Goal: Task Accomplishment & Management: Manage account settings

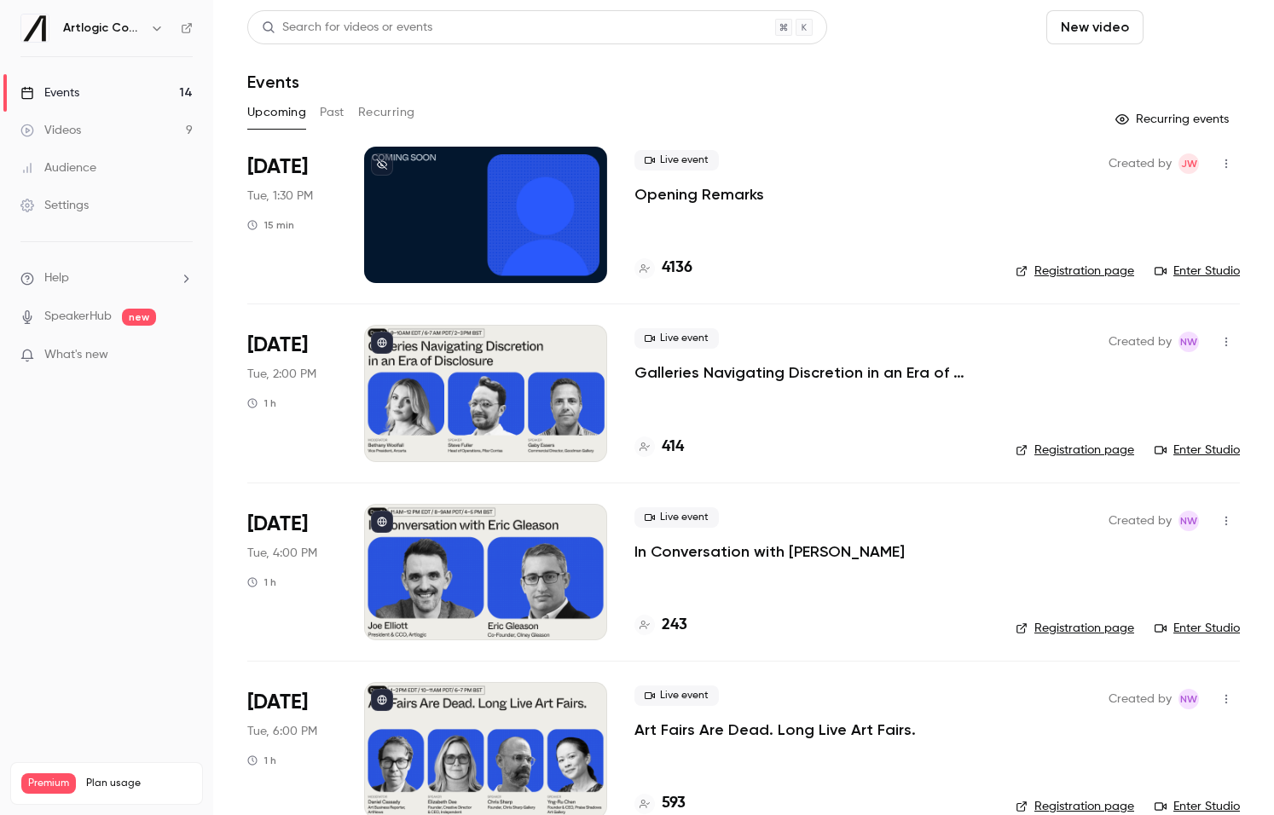
click at [1177, 33] on button "Schedule" at bounding box center [1195, 27] width 90 height 34
click at [1167, 85] on li "One time event" at bounding box center [1147, 74] width 184 height 44
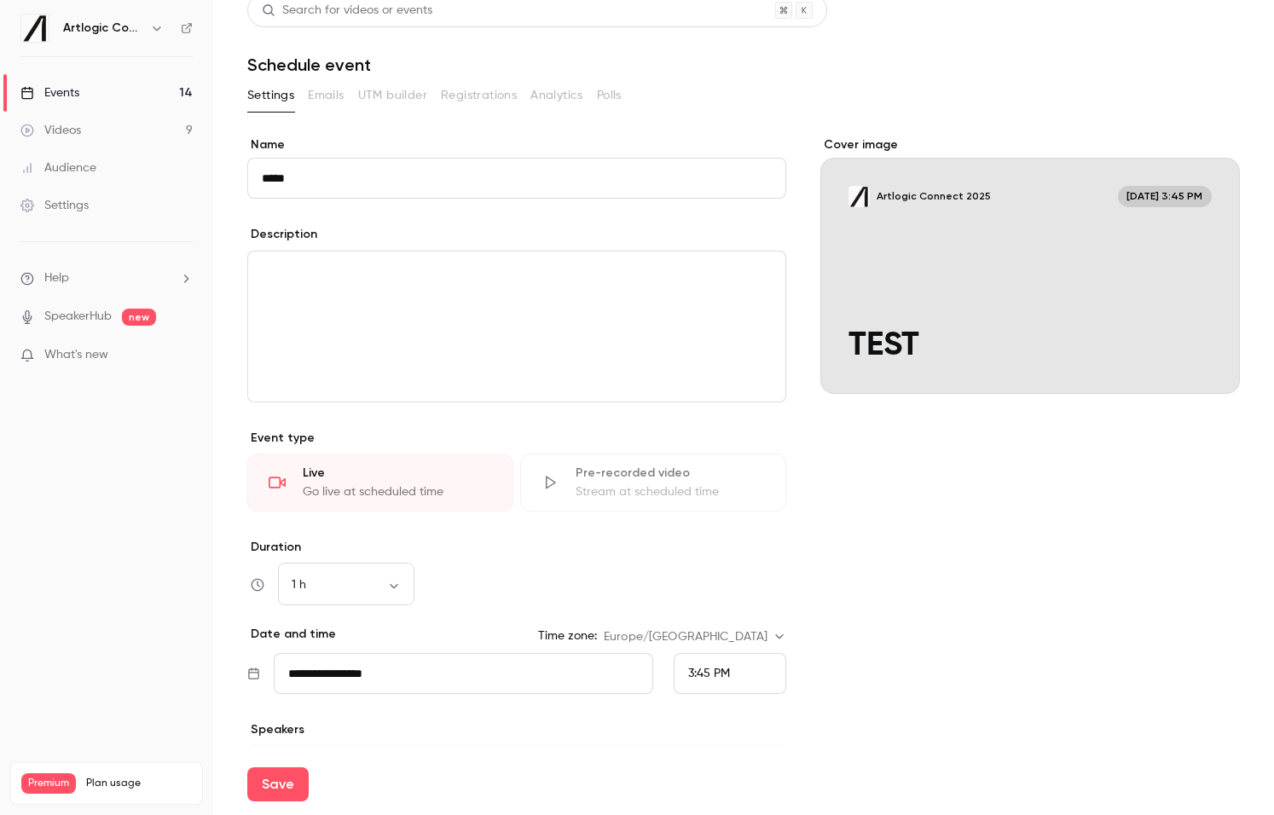
scroll to position [14, 0]
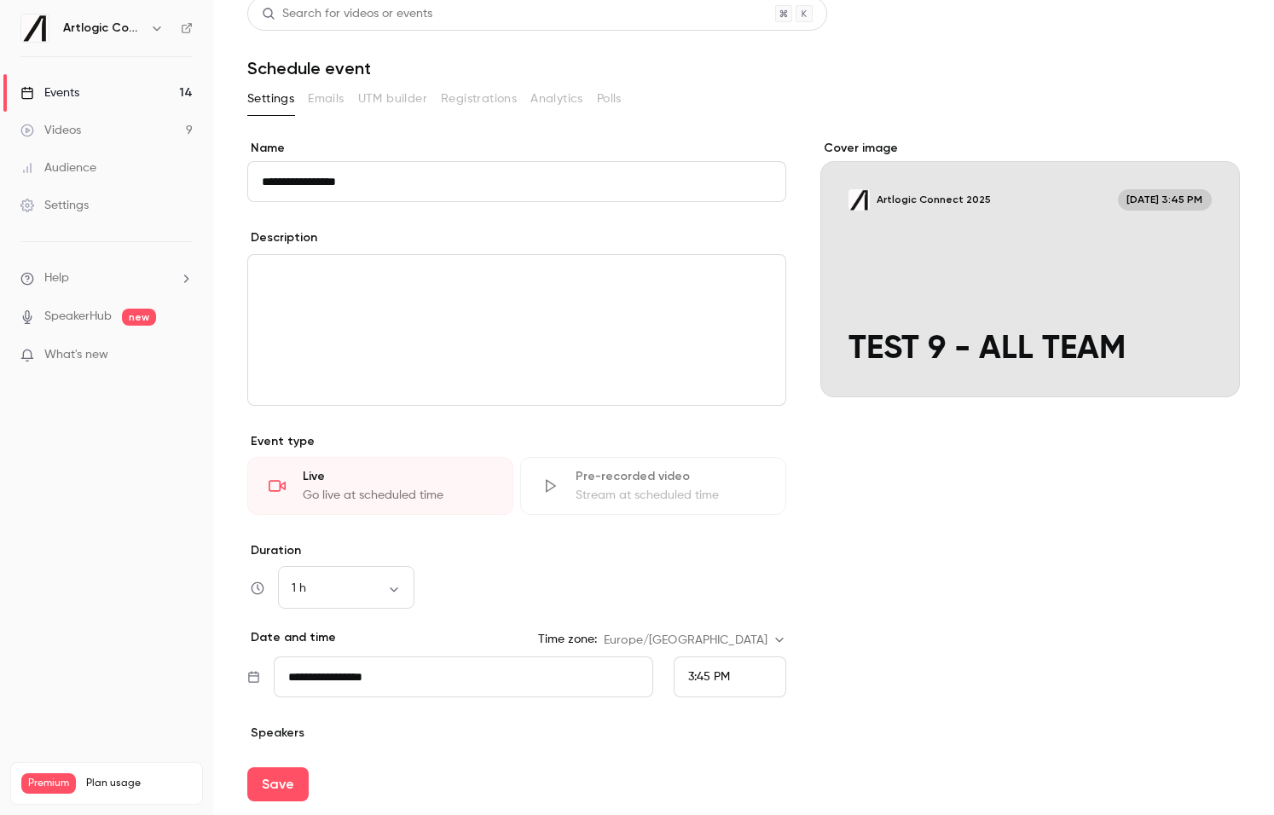
type input "**********"
click at [959, 284] on div "Cover image" at bounding box center [1030, 269] width 420 height 258
click at [0, 0] on input "Artlogic Connect 2025 Sep 15, 3:45 PM TEST 9 - ALL TEAM" at bounding box center [0, 0] width 0 height 0
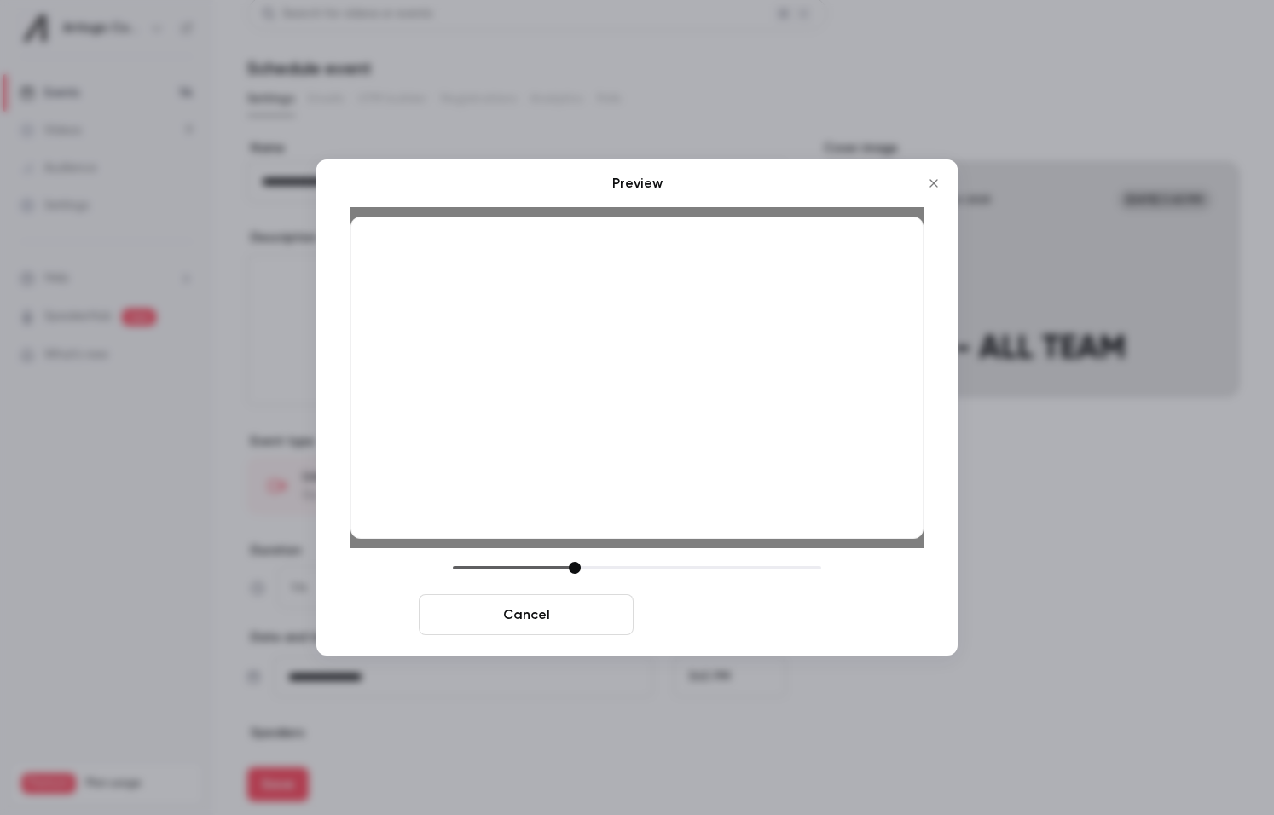
click at [790, 627] on button "Save cover" at bounding box center [747, 614] width 215 height 41
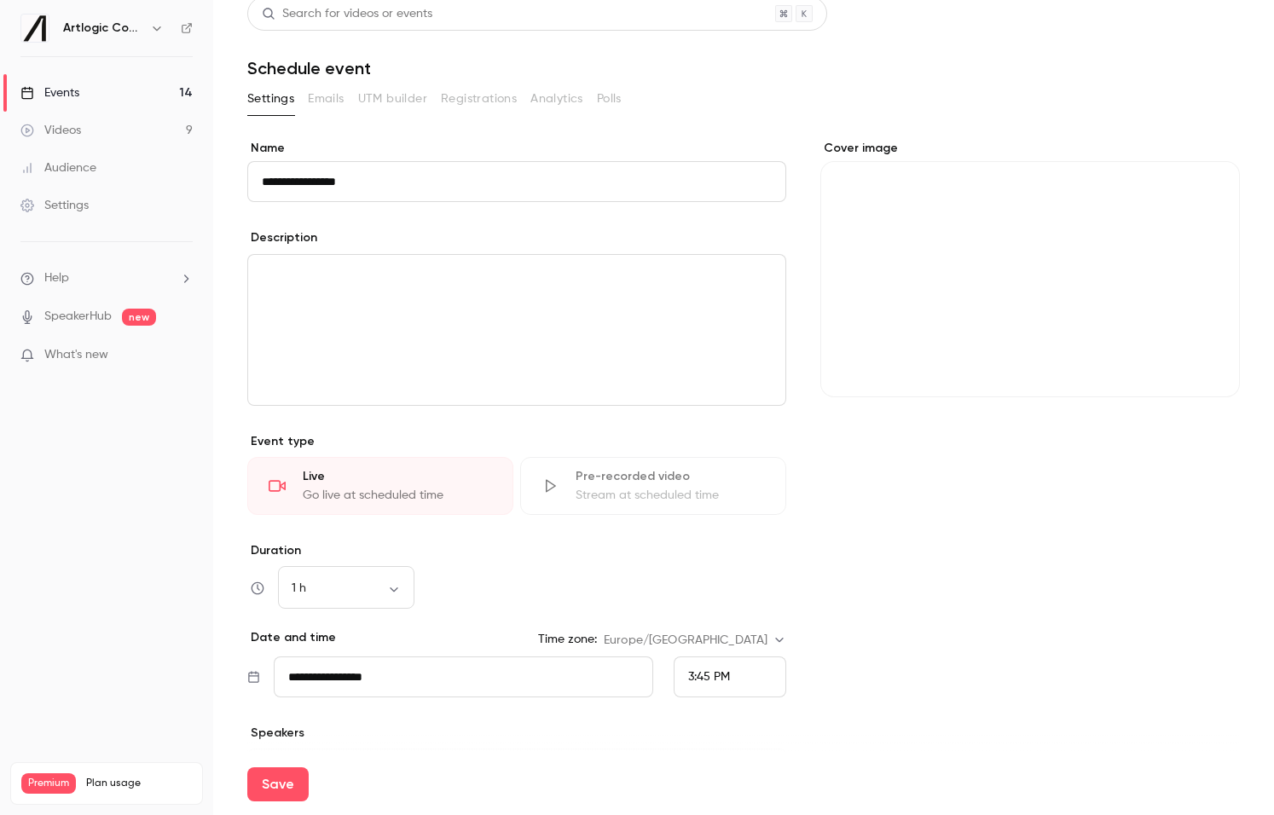
click at [712, 677] on span "3:45 PM" at bounding box center [709, 677] width 42 height 12
click at [721, 548] on span "4:00 PM" at bounding box center [710, 550] width 45 height 12
click at [282, 784] on button "Save" at bounding box center [277, 784] width 61 height 34
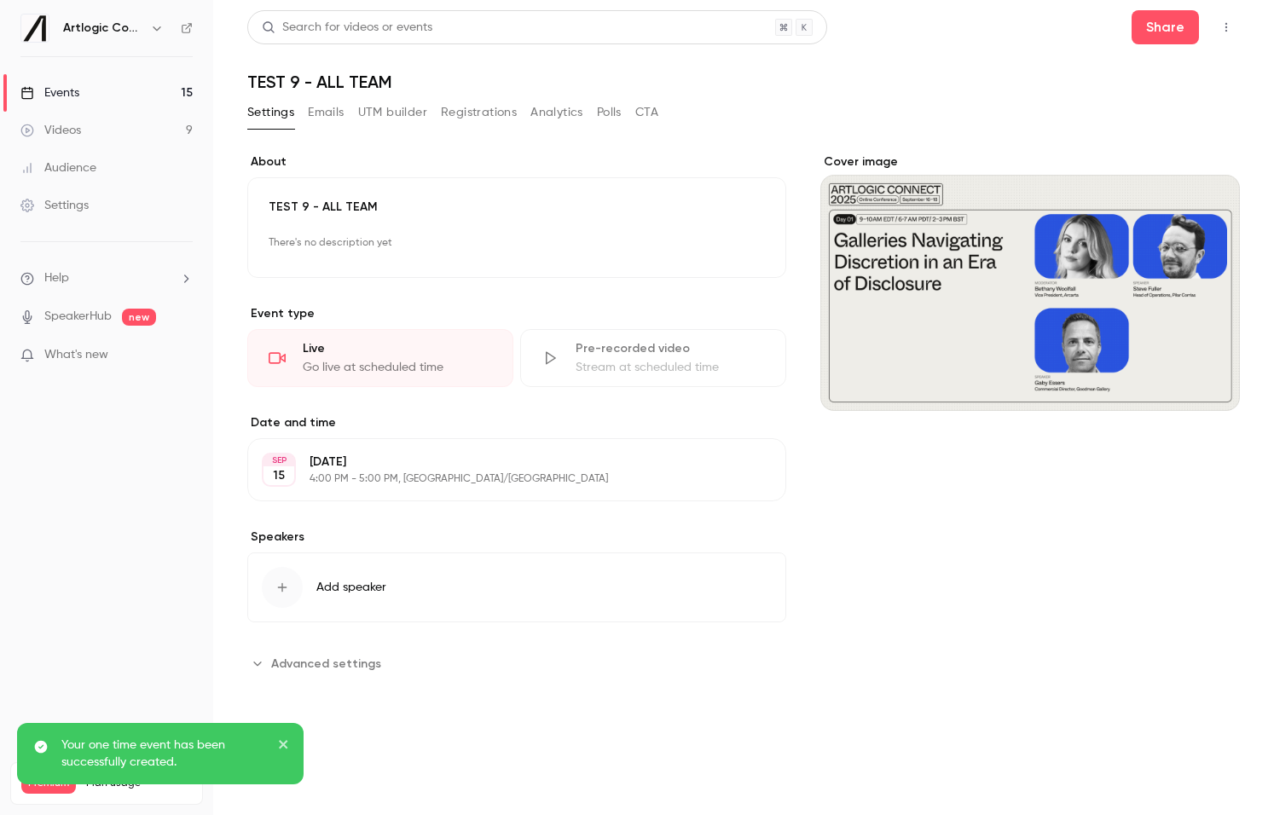
click at [85, 96] on link "Events 15" at bounding box center [106, 93] width 213 height 38
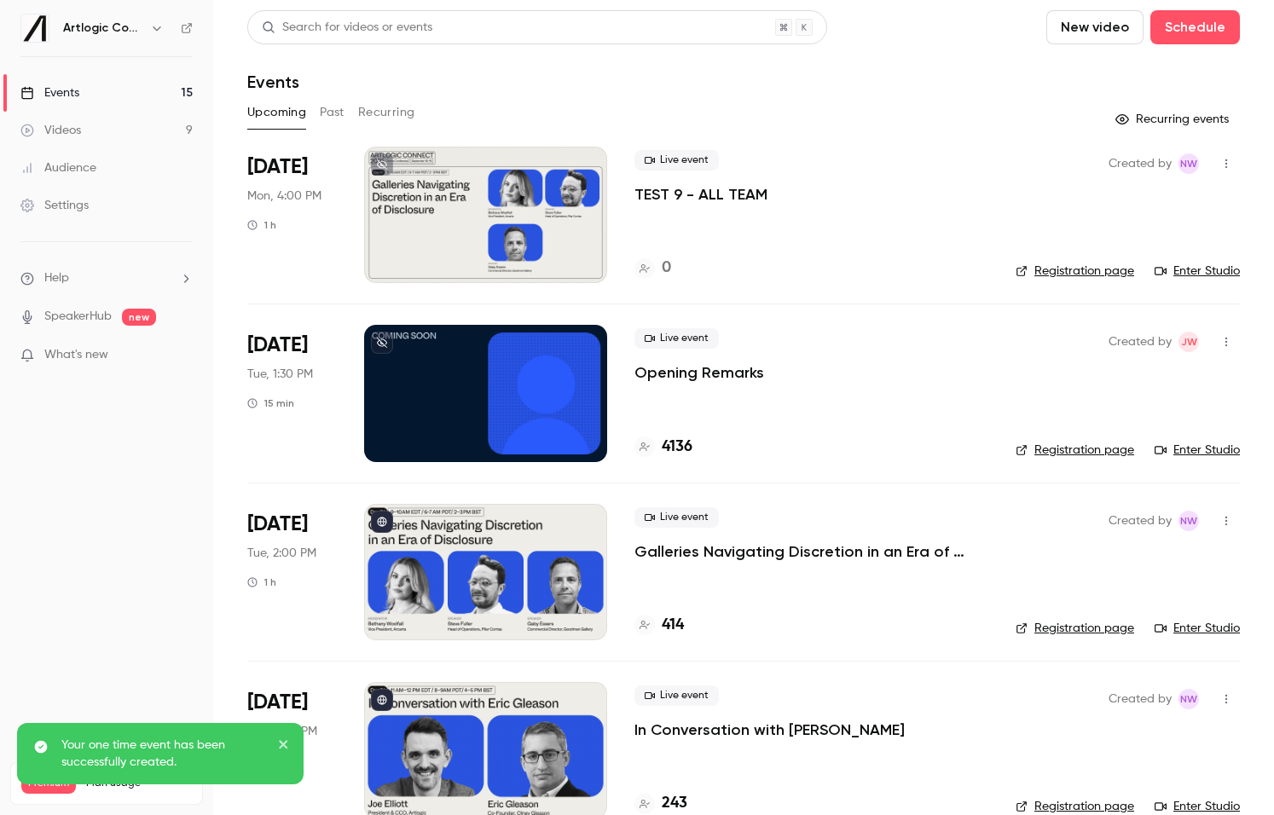
click at [1040, 268] on link "Registration page" at bounding box center [1075, 271] width 119 height 17
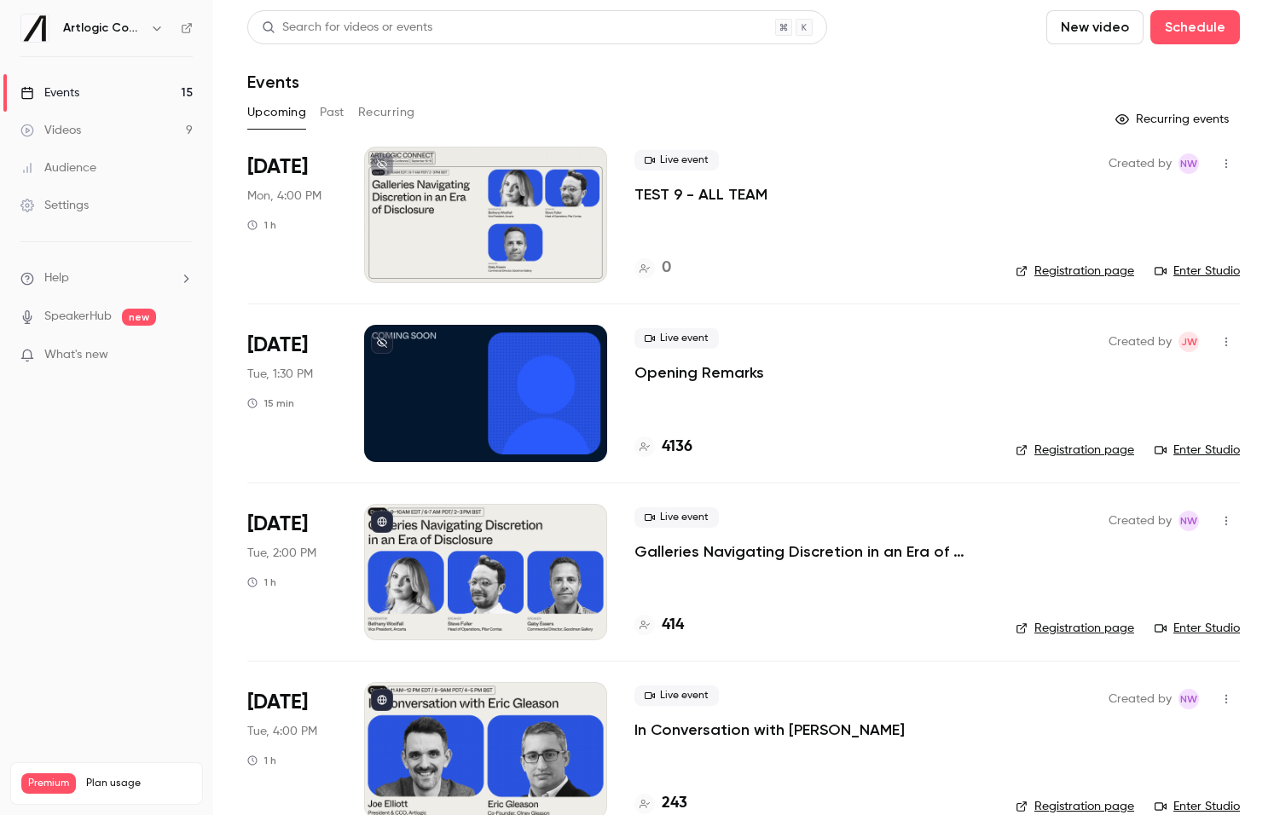
click at [1208, 264] on link "Enter Studio" at bounding box center [1197, 271] width 85 height 17
click at [733, 374] on p "Opening Remarks" at bounding box center [699, 372] width 130 height 20
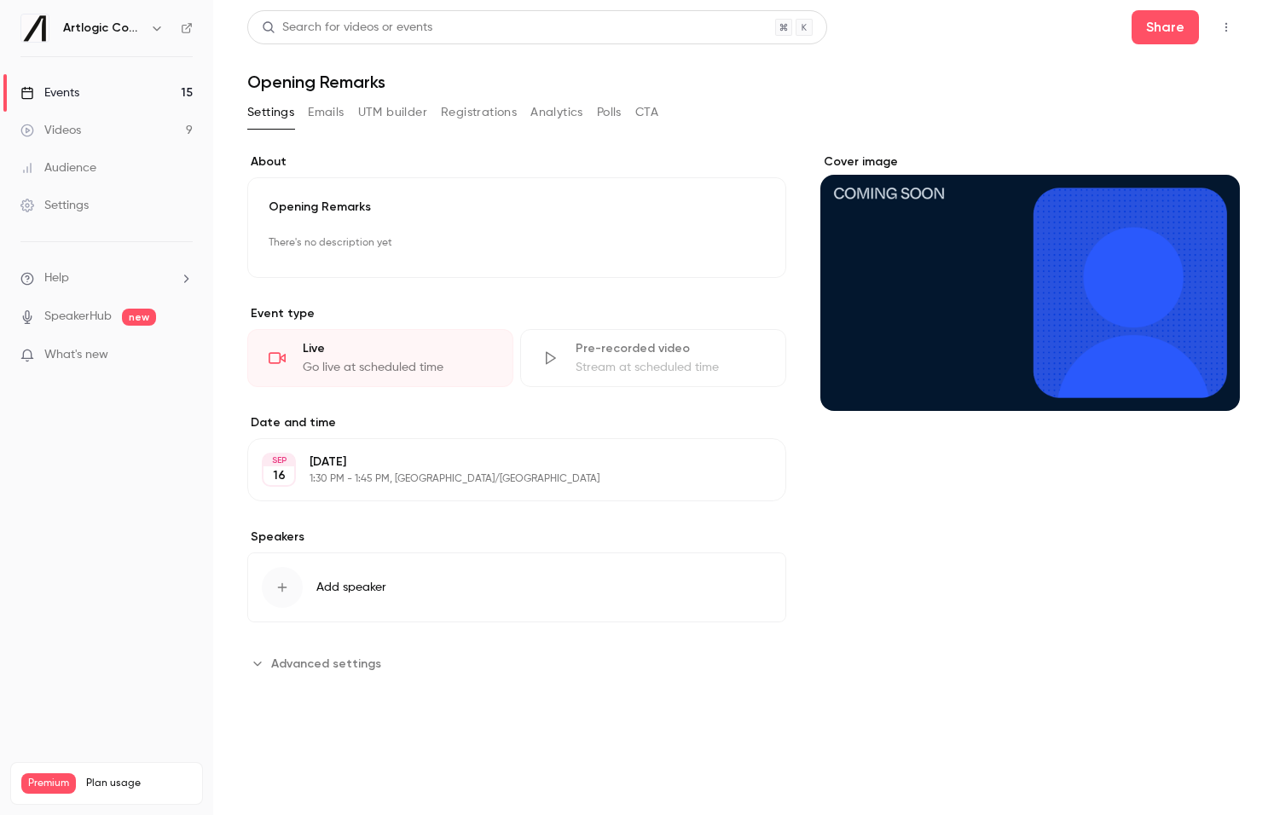
click at [330, 109] on button "Emails" at bounding box center [326, 112] width 36 height 27
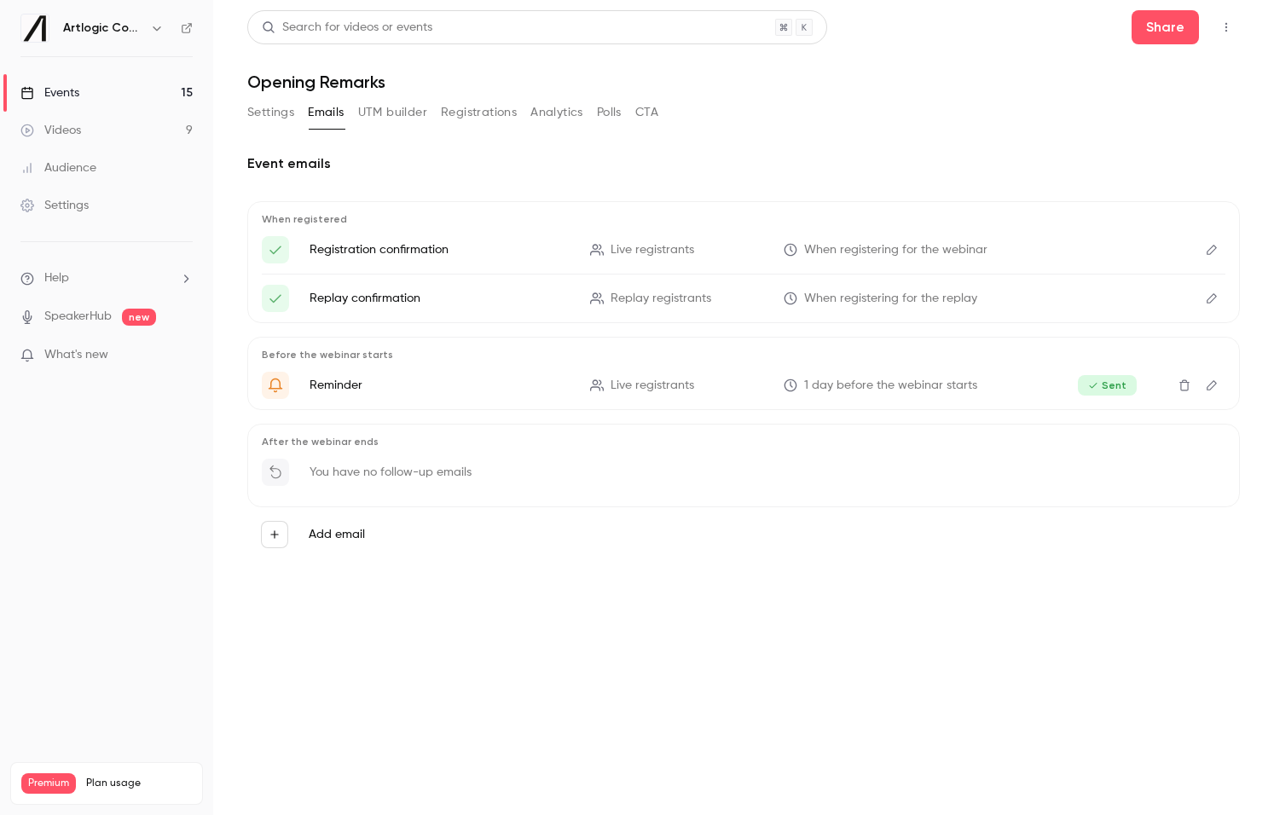
click at [1182, 387] on icon "Delete" at bounding box center [1185, 385] width 14 height 12
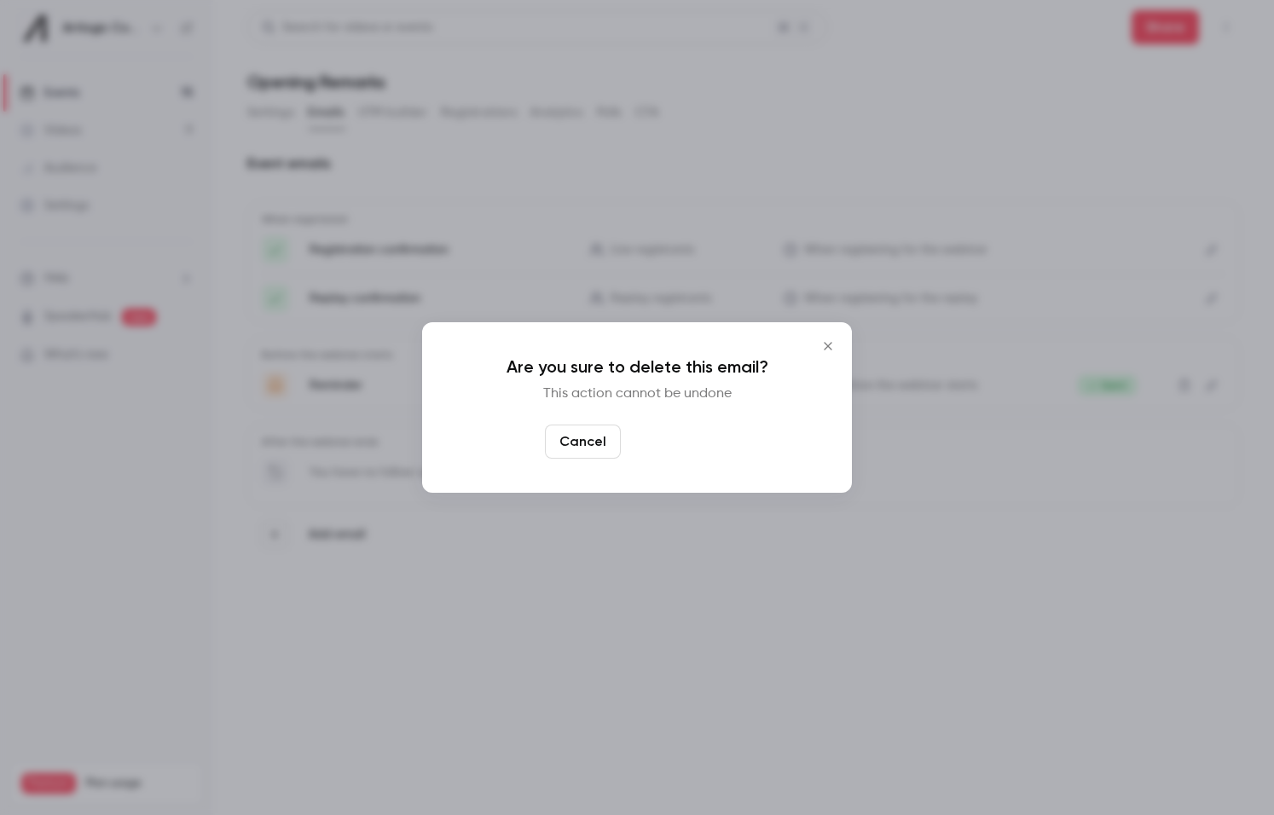
click at [698, 442] on button "Yes, delete" at bounding box center [679, 442] width 102 height 34
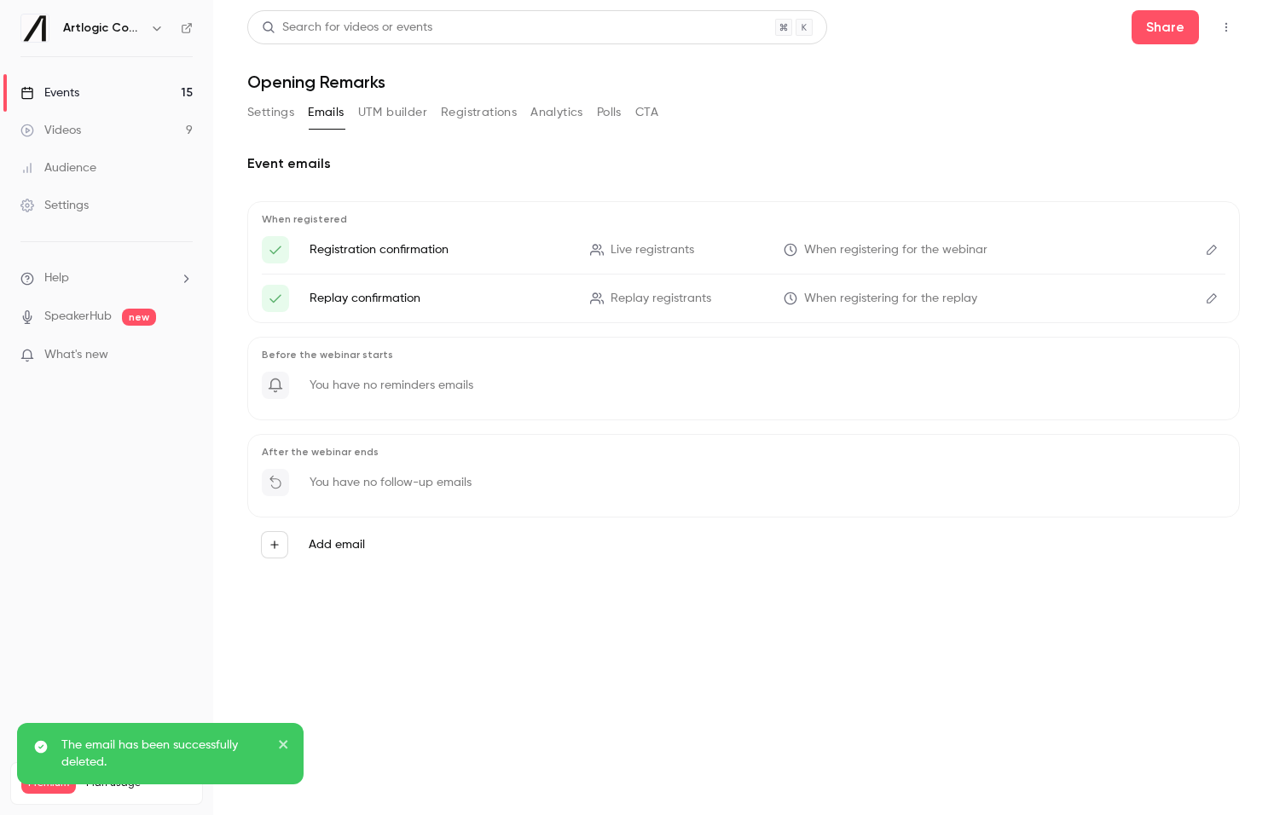
click at [1207, 246] on icon "Edit" at bounding box center [1212, 250] width 14 height 12
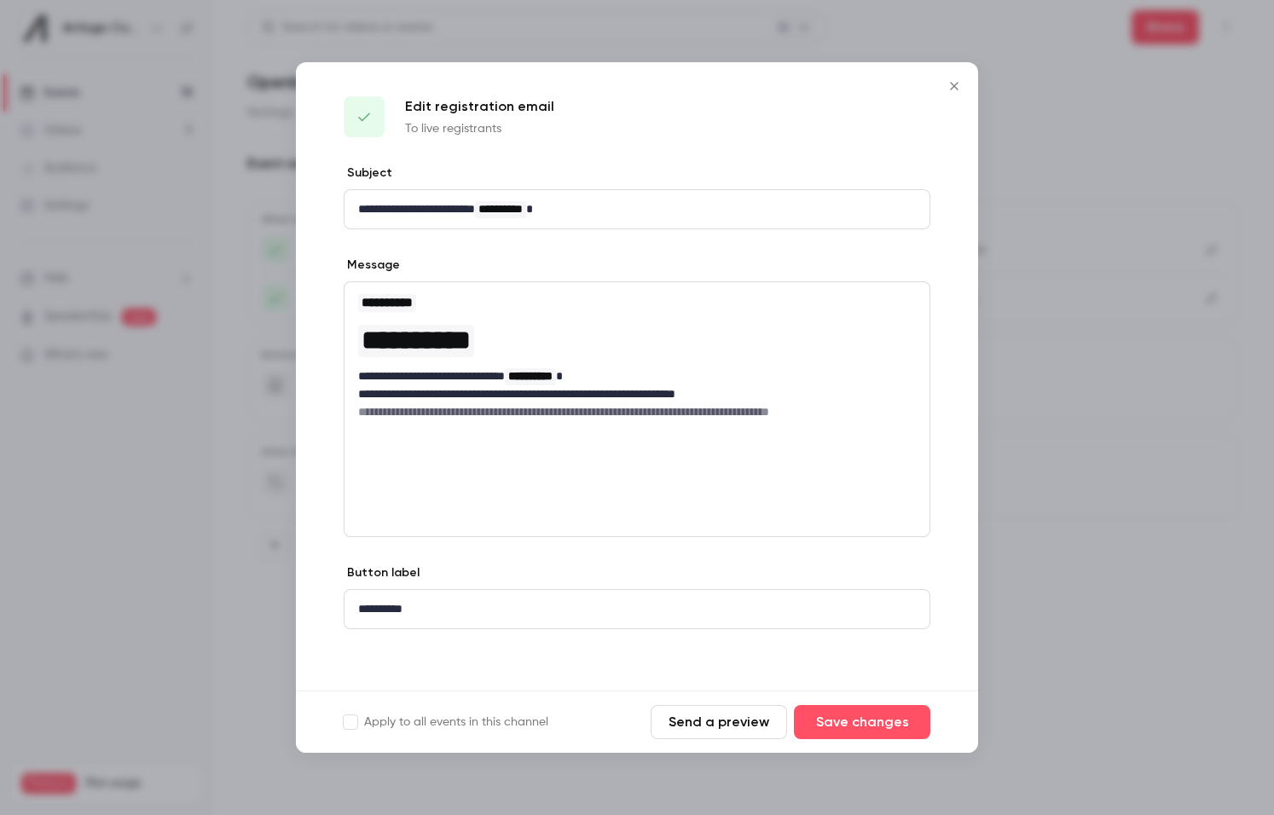
click at [952, 90] on icon "Close" at bounding box center [954, 86] width 20 height 14
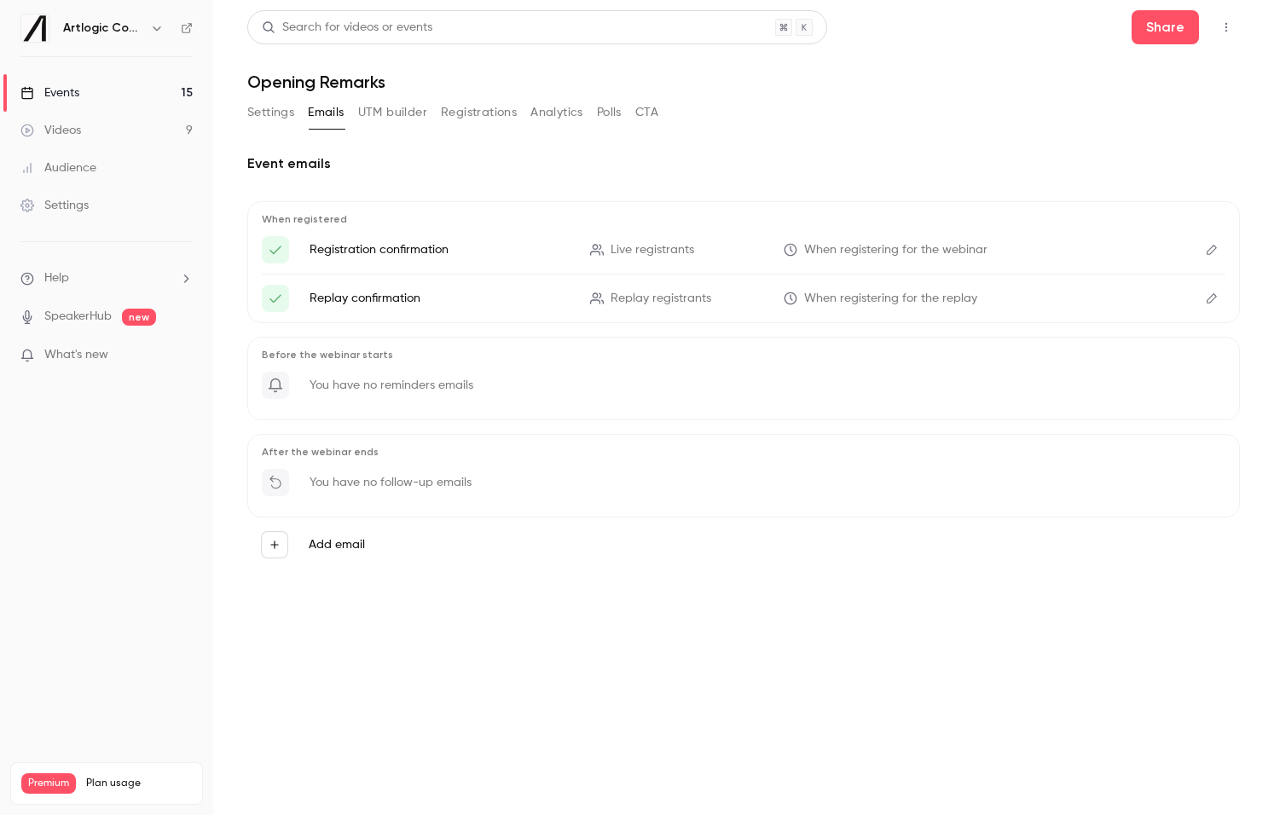
click at [399, 113] on button "UTM builder" at bounding box center [392, 112] width 69 height 27
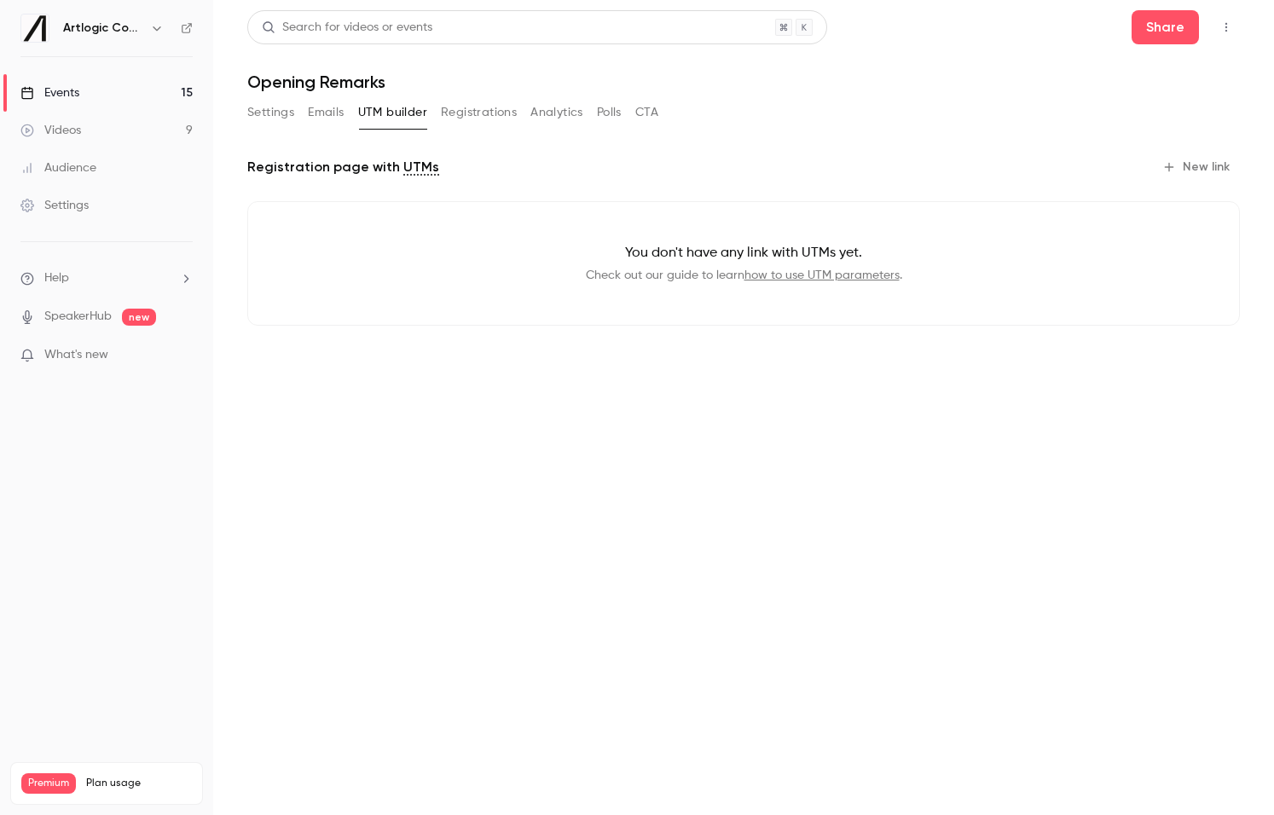
click at [495, 116] on button "Registrations" at bounding box center [479, 112] width 76 height 27
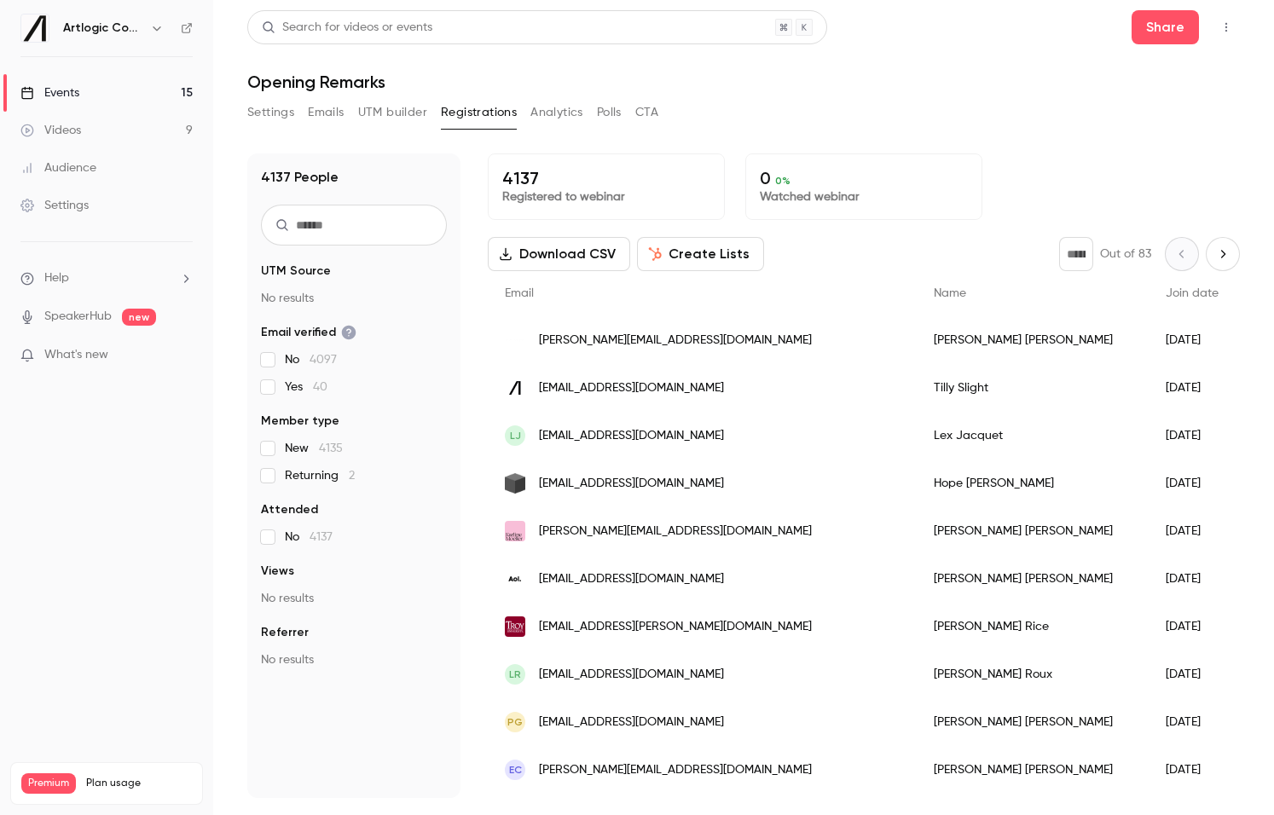
click at [136, 90] on link "Events 15" at bounding box center [106, 93] width 213 height 38
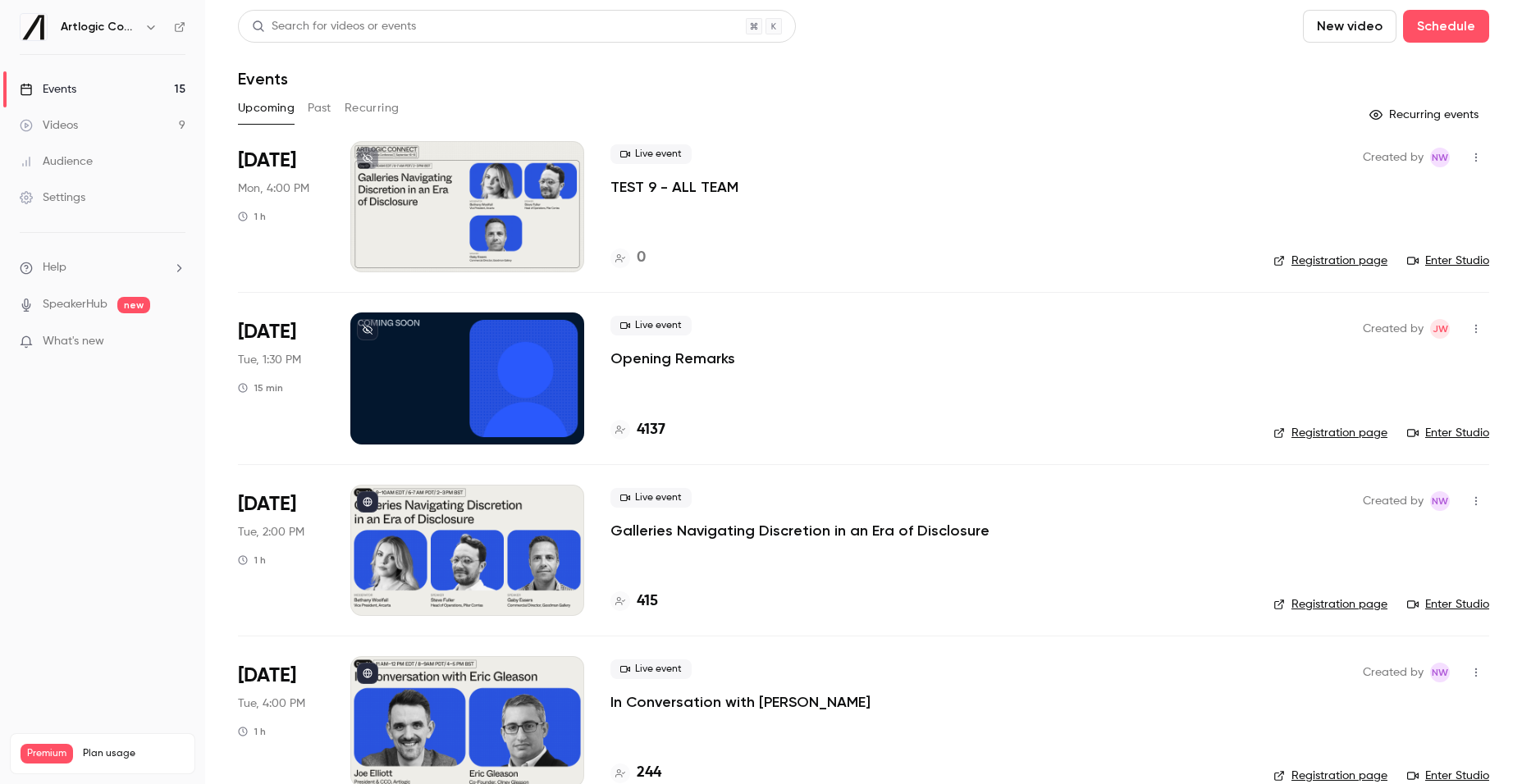
click at [683, 355] on p "Opening Remarks" at bounding box center [672, 358] width 125 height 19
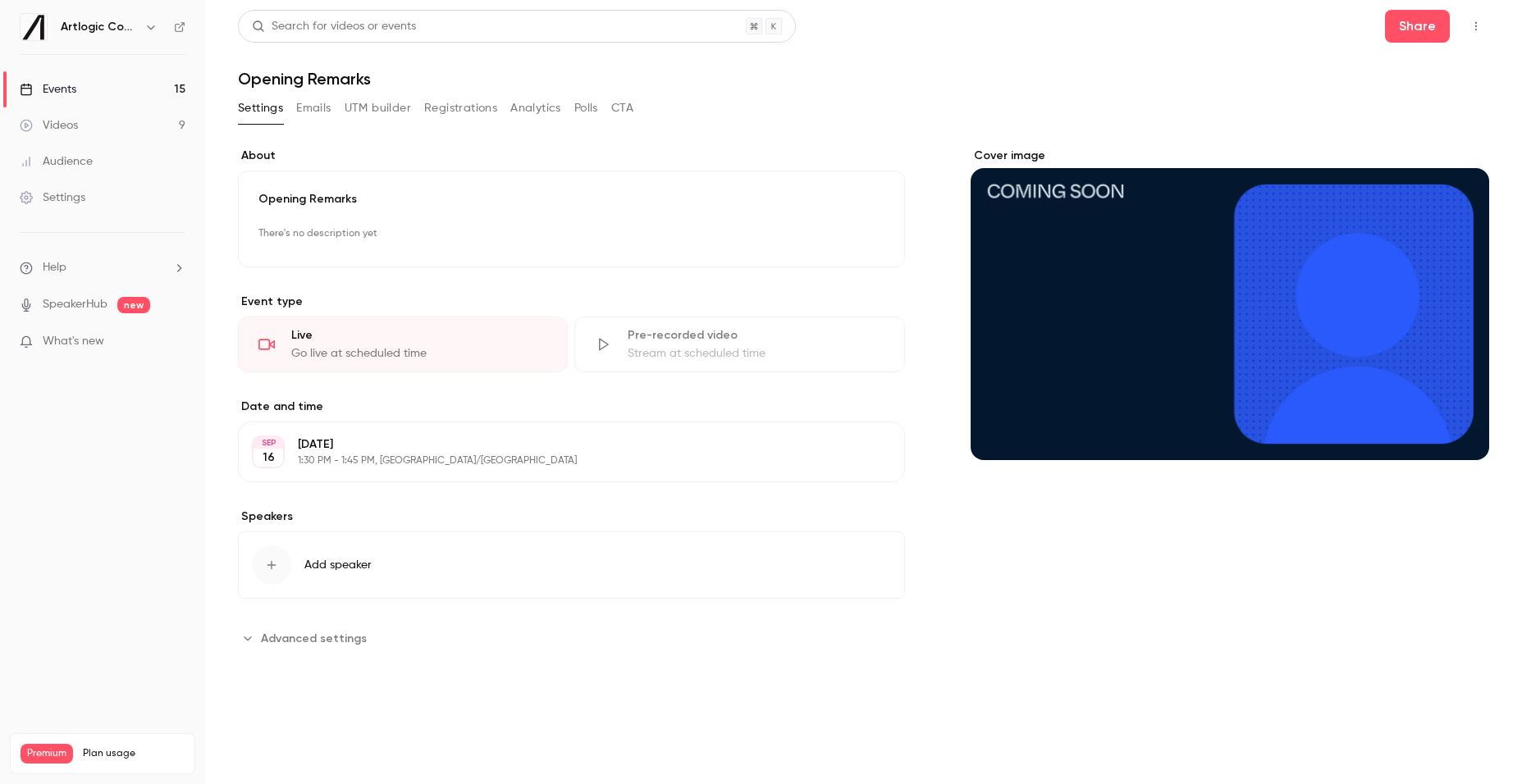
click at [93, 87] on link "Events 15" at bounding box center [102, 89] width 205 height 37
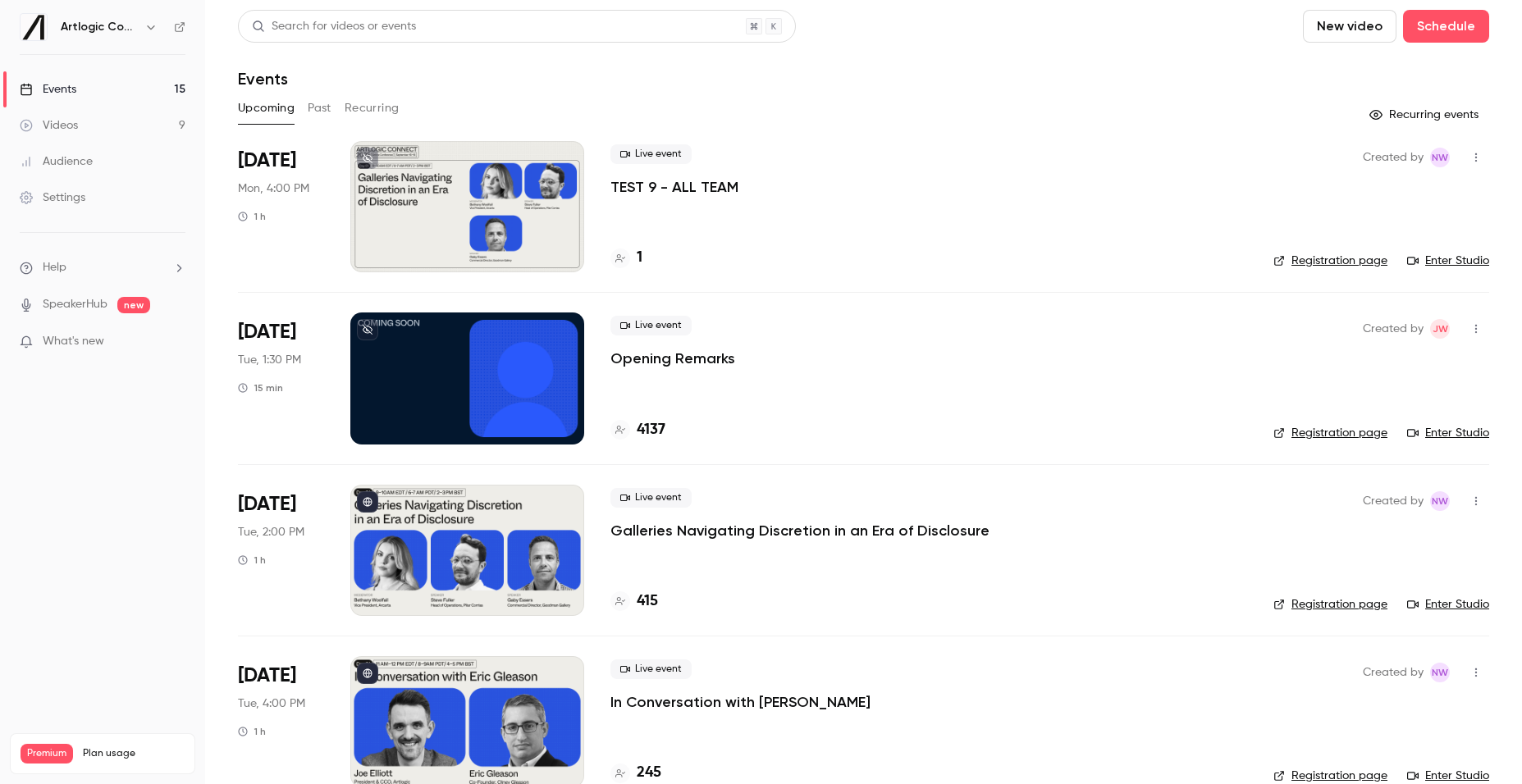
click at [1225, 158] on button "button" at bounding box center [1475, 157] width 26 height 26
click at [1225, 355] on li "Delete" at bounding box center [1400, 369] width 177 height 42
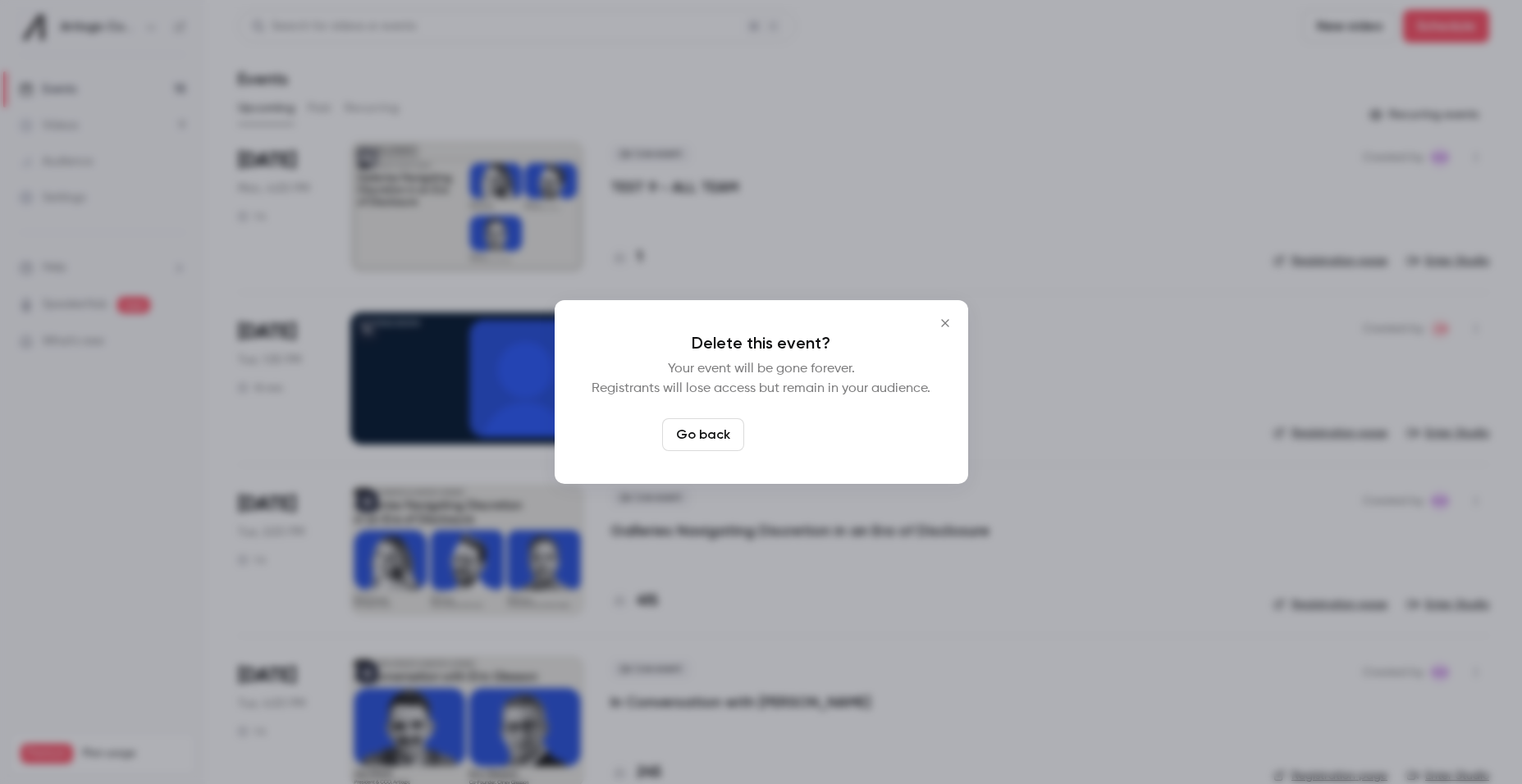
click at [789, 426] on button "Delete event" at bounding box center [805, 435] width 110 height 33
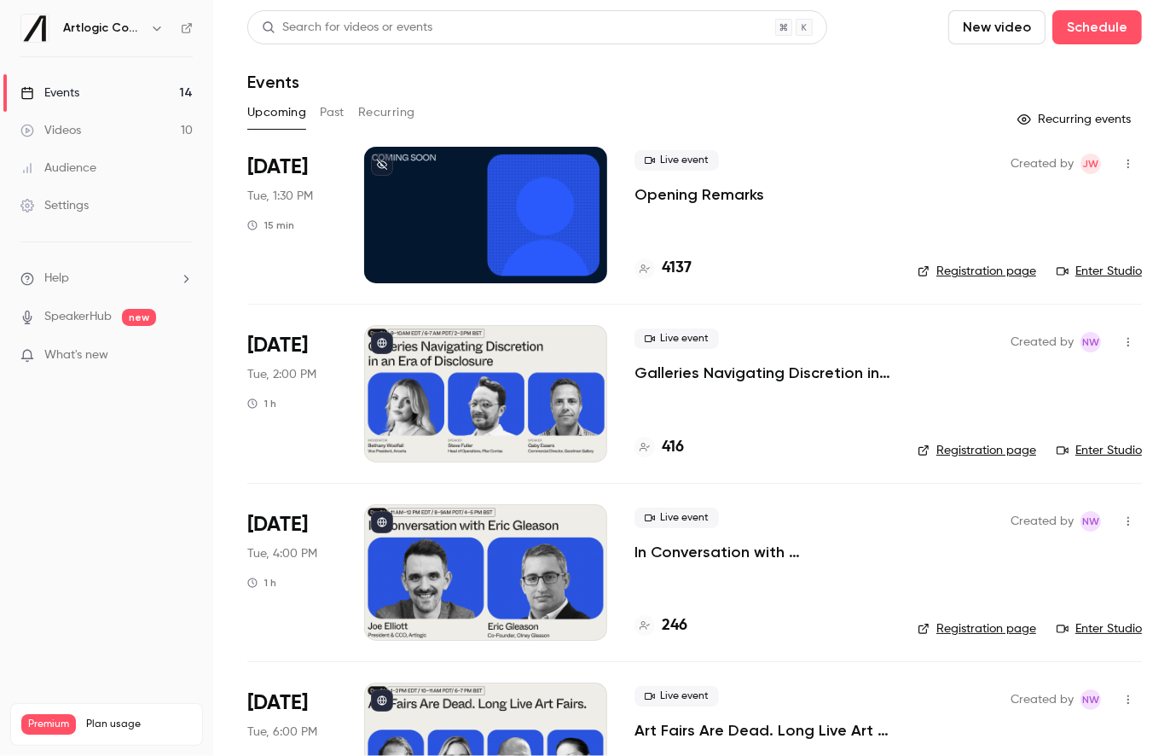
click at [518, 218] on div at bounding box center [485, 215] width 243 height 136
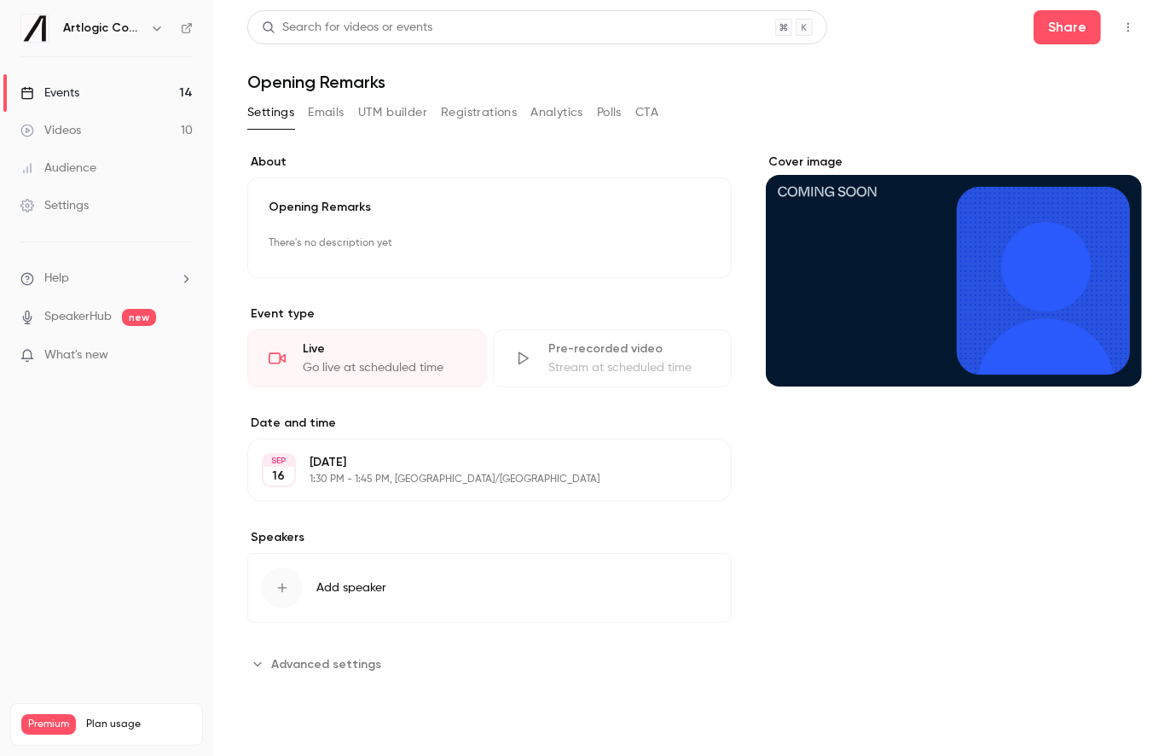
click at [322, 112] on button "Emails" at bounding box center [326, 112] width 36 height 27
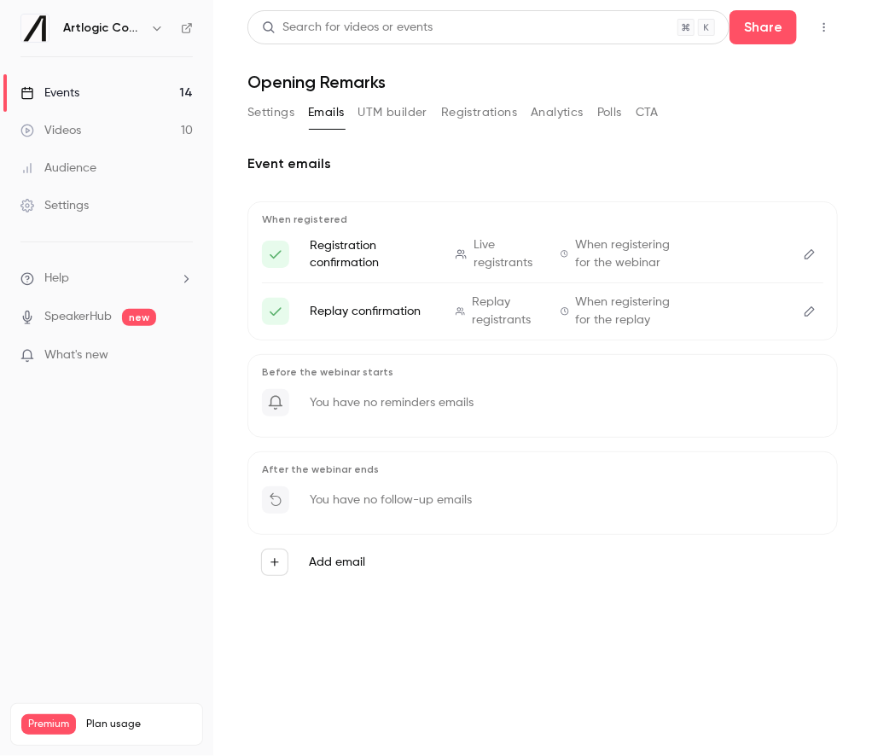
click at [276, 119] on button "Settings" at bounding box center [270, 112] width 47 height 27
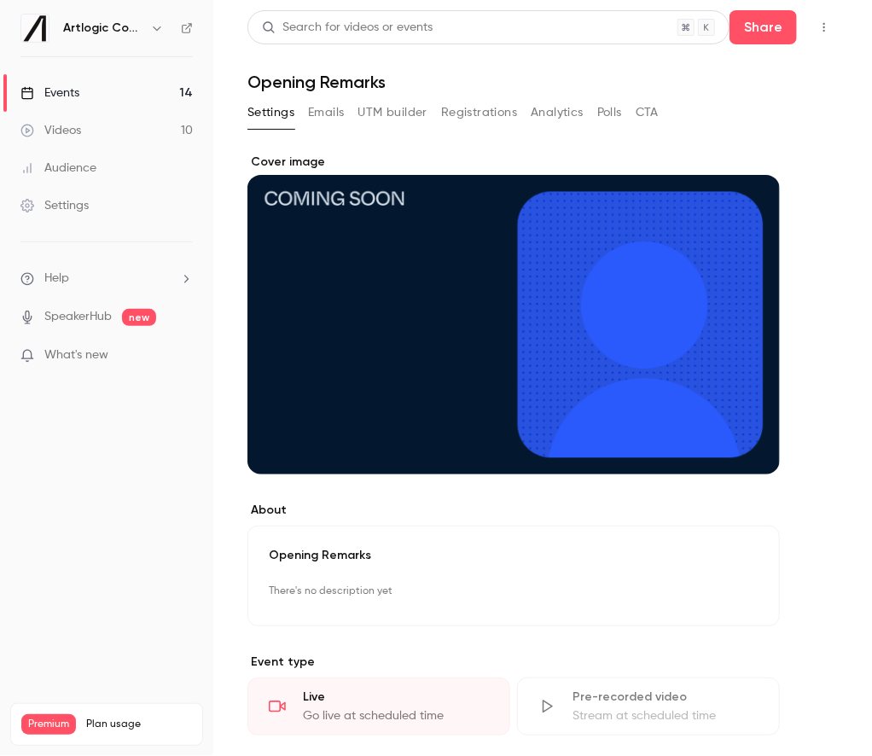
click at [43, 91] on div "Events" at bounding box center [49, 92] width 59 height 17
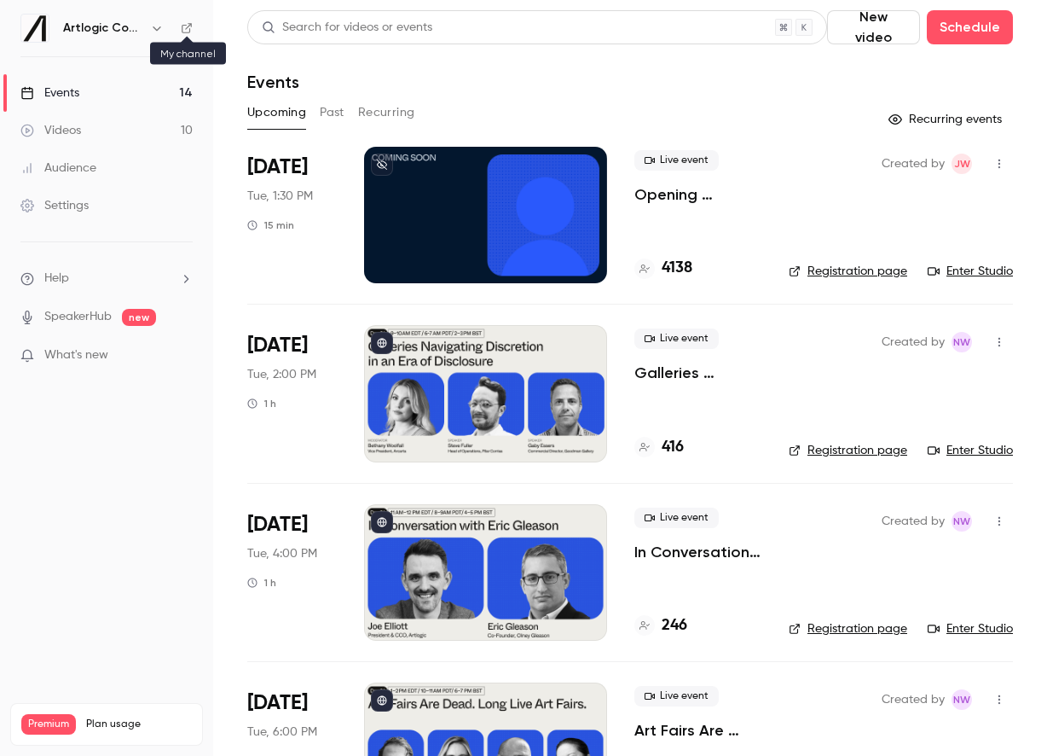
click at [192, 25] on icon at bounding box center [187, 28] width 12 height 12
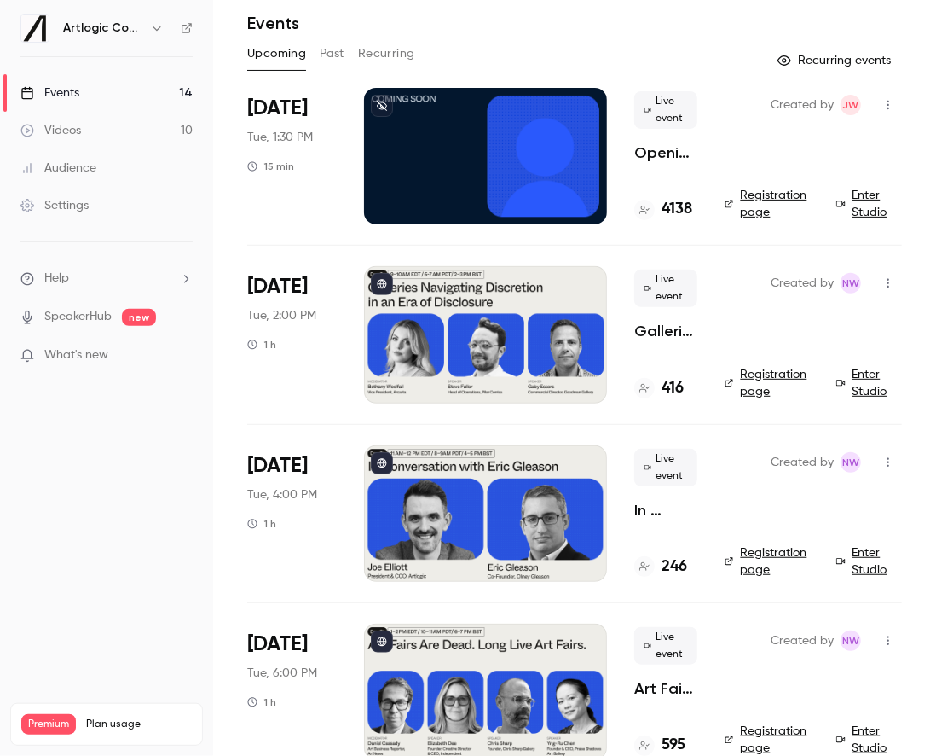
scroll to position [42, 0]
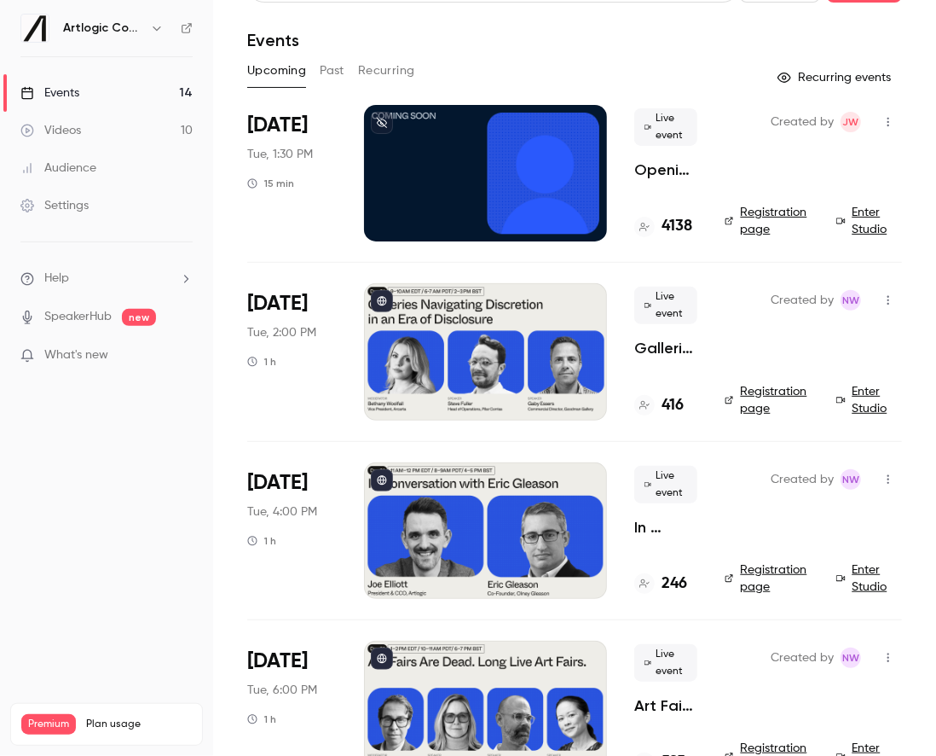
click at [457, 169] on div at bounding box center [485, 173] width 243 height 136
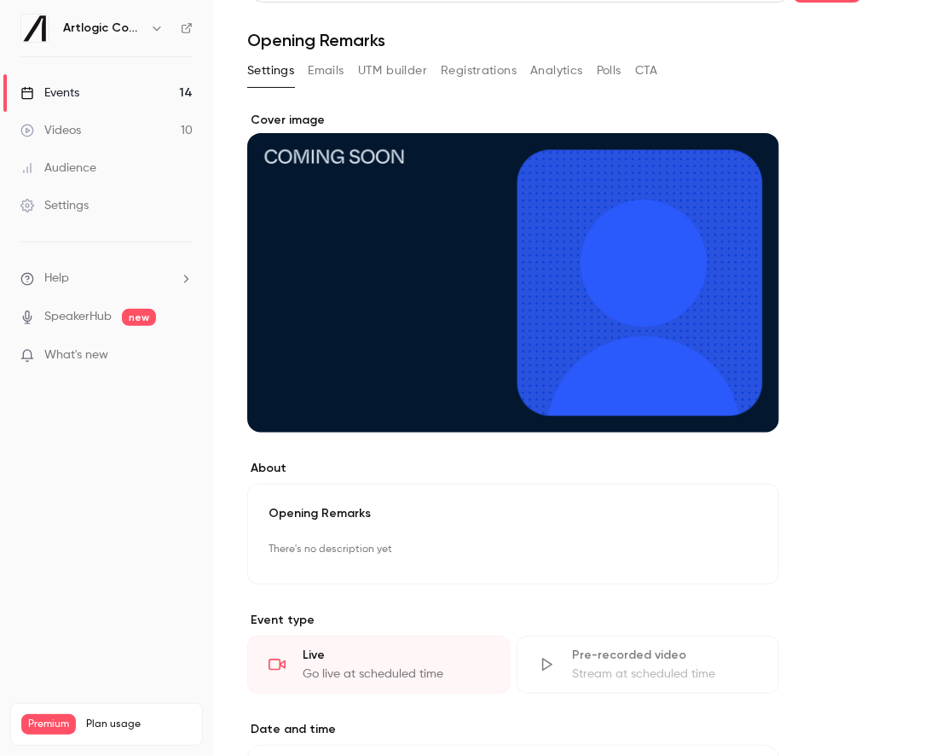
click at [72, 93] on div "Events" at bounding box center [49, 92] width 59 height 17
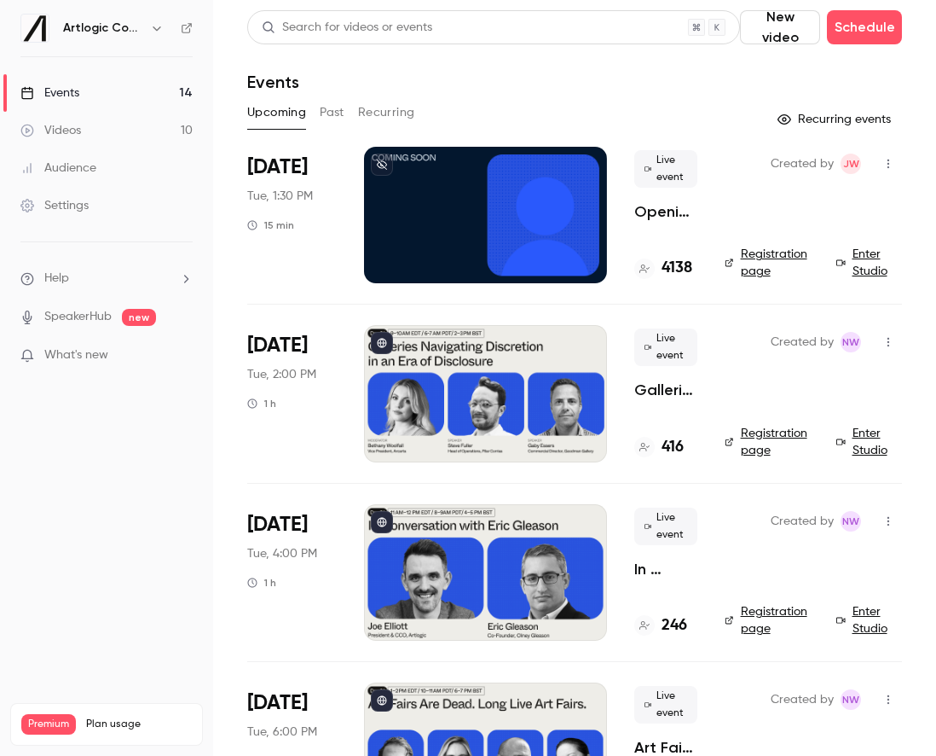
click at [113, 124] on link "Videos 10" at bounding box center [106, 131] width 213 height 38
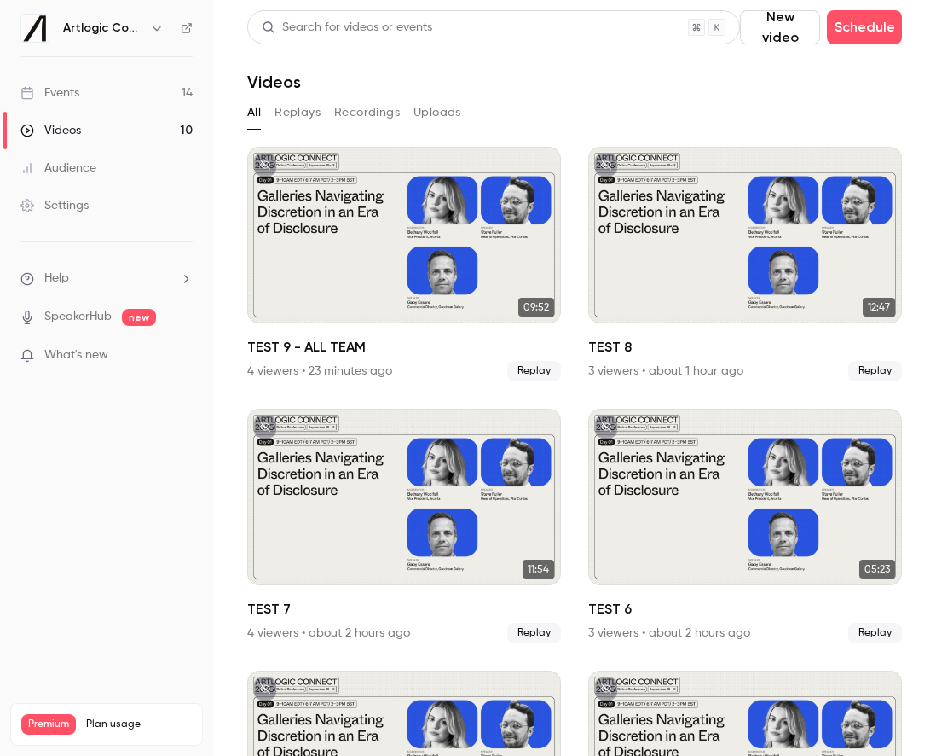
click at [111, 96] on link "Events 14" at bounding box center [106, 93] width 213 height 38
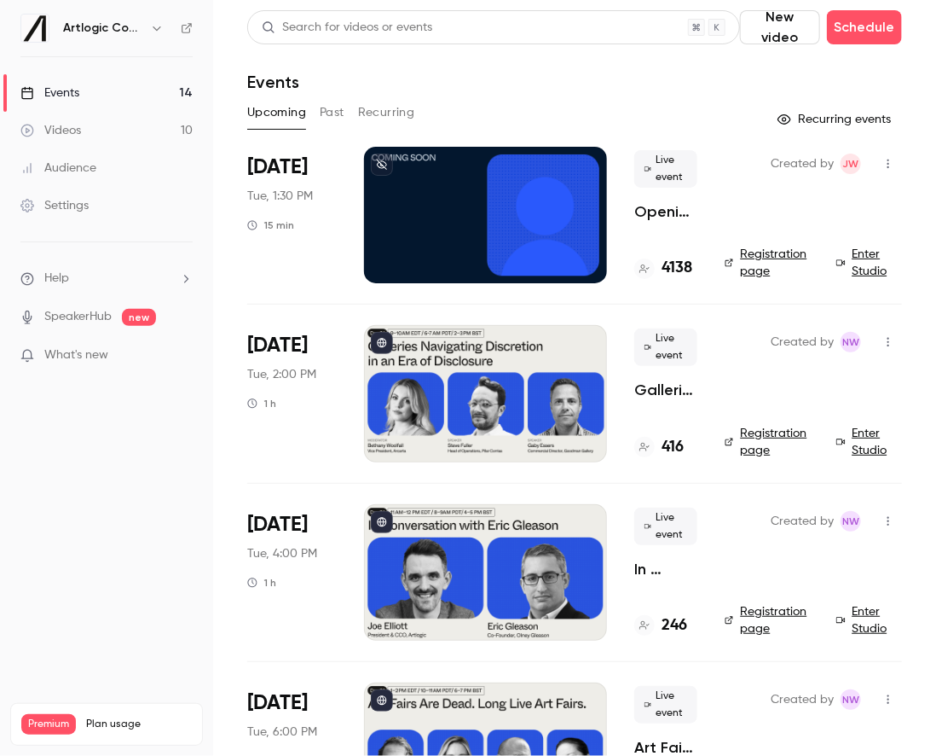
click at [885, 168] on icon "button" at bounding box center [889, 164] width 14 height 12
click at [657, 108] on div at bounding box center [468, 378] width 936 height 756
click at [495, 169] on div at bounding box center [485, 215] width 243 height 136
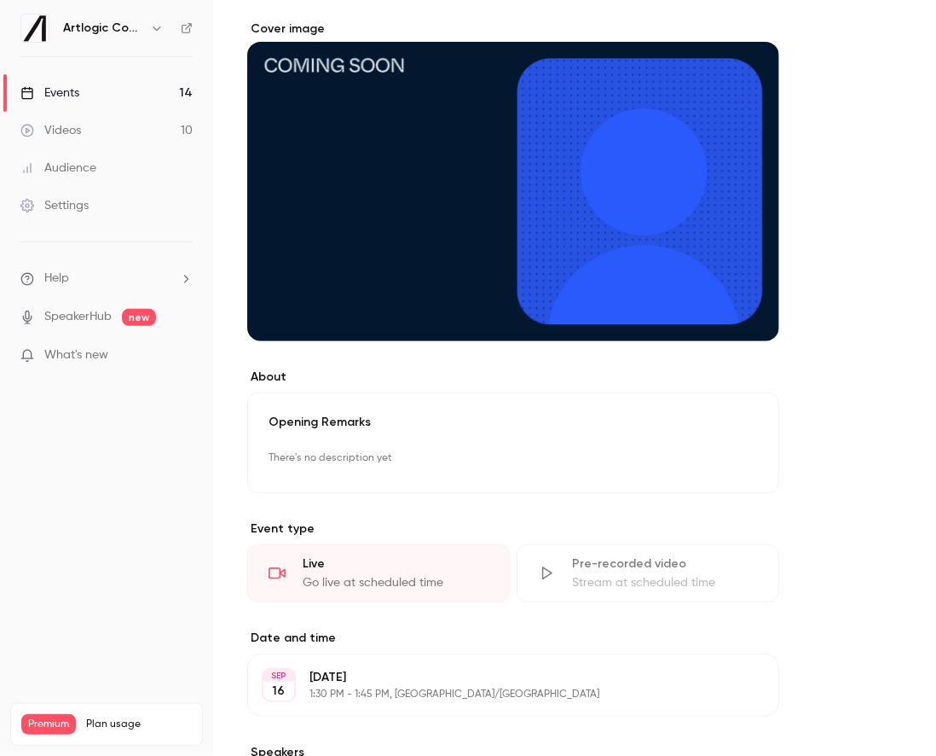
scroll to position [319, 0]
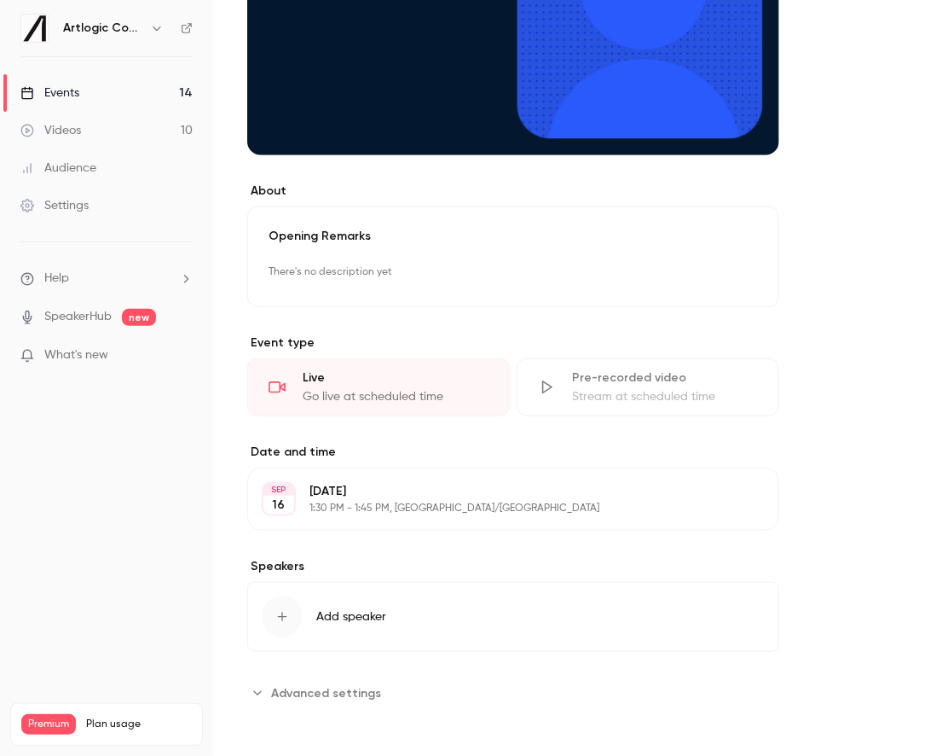
click at [689, 400] on div "Stream at scheduled time" at bounding box center [665, 396] width 186 height 17
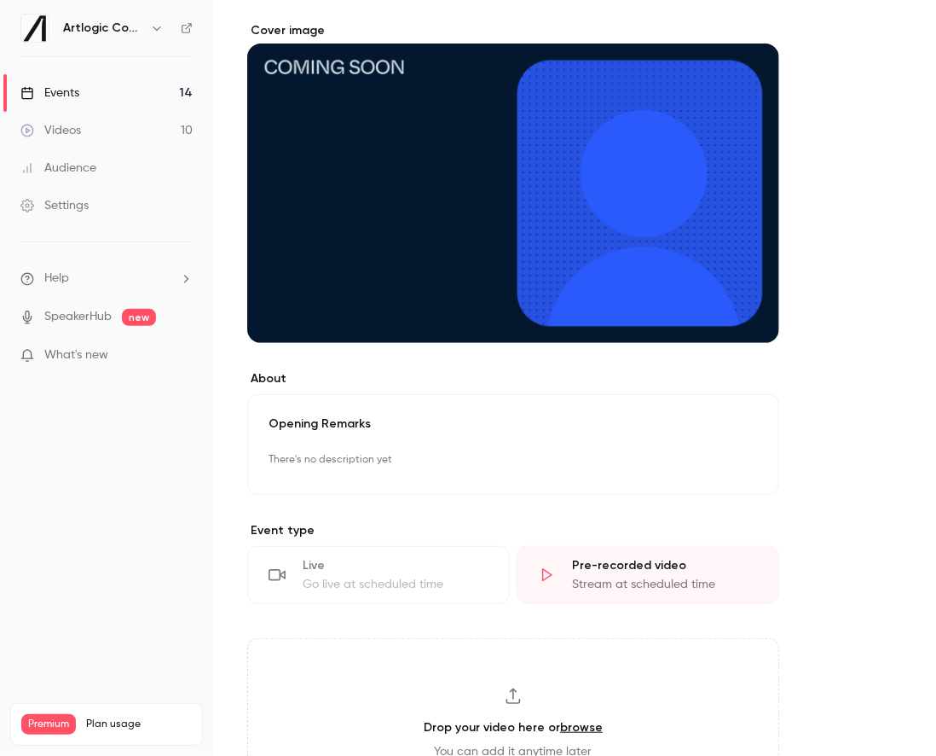
scroll to position [414, 0]
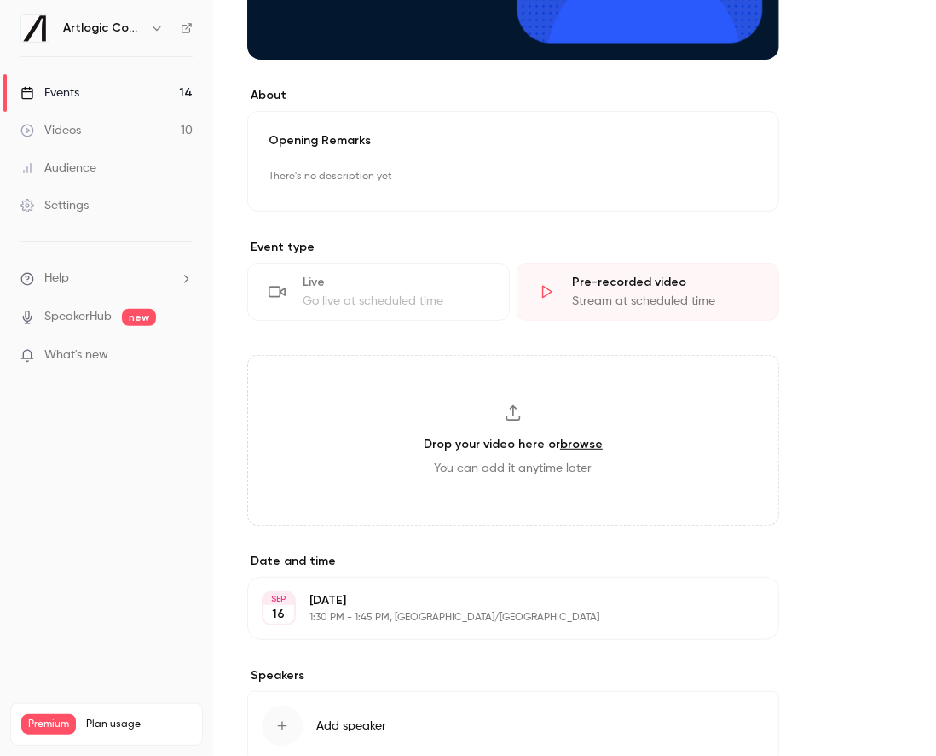
click at [724, 610] on icon "button" at bounding box center [717, 608] width 14 height 14
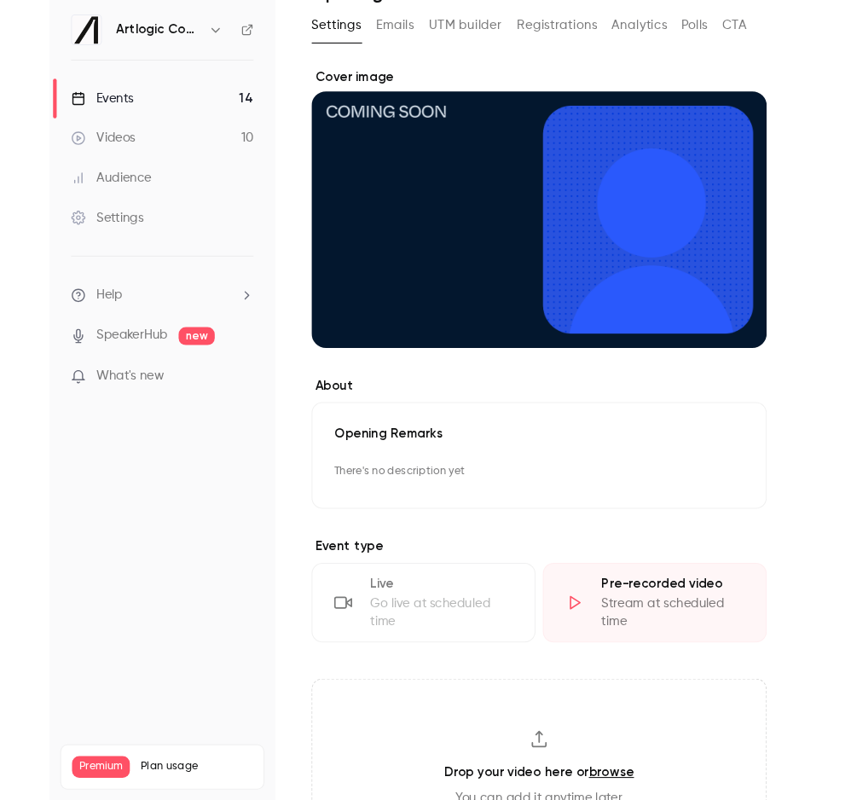
scroll to position [0, 0]
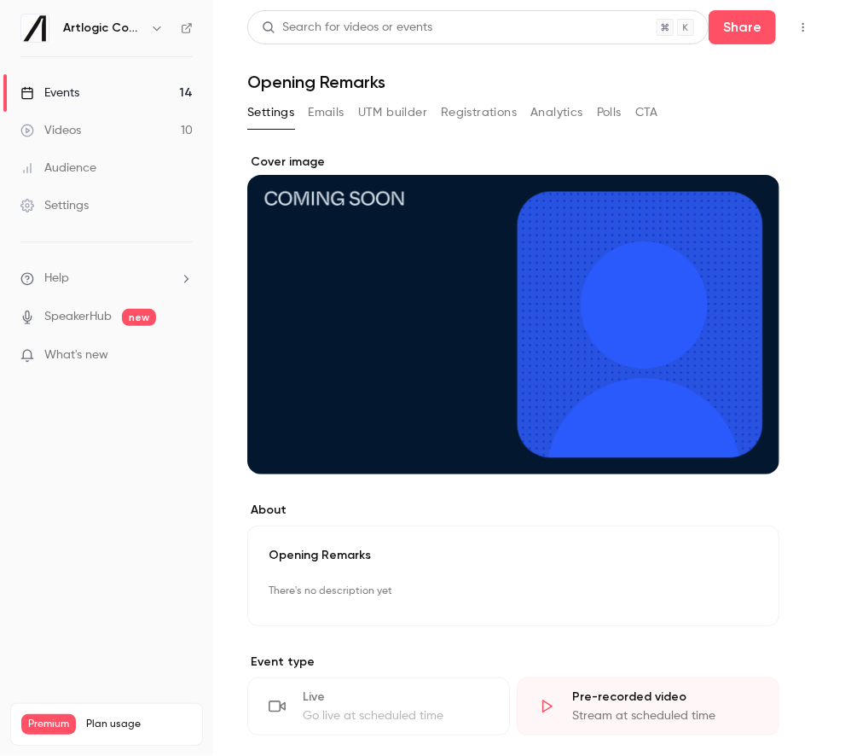
click at [141, 90] on link "Events 14" at bounding box center [106, 93] width 213 height 38
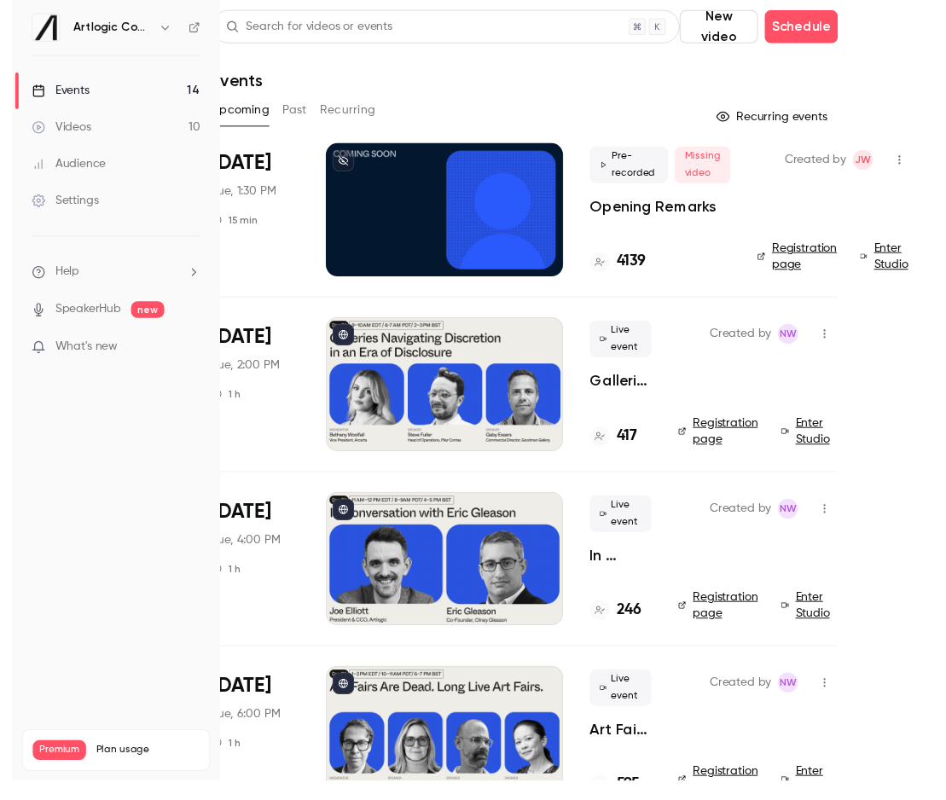
scroll to position [0, 15]
